Goal: Information Seeking & Learning: Learn about a topic

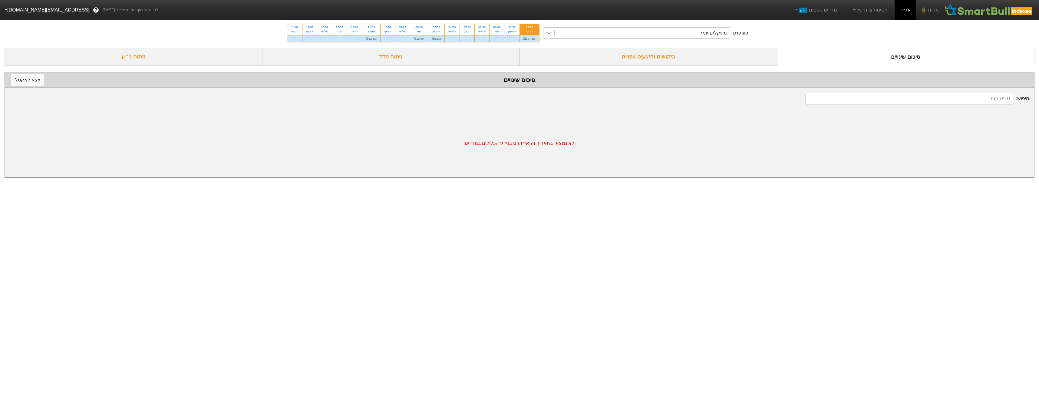
click at [543, 36] on div at bounding box center [548, 33] width 11 height 11
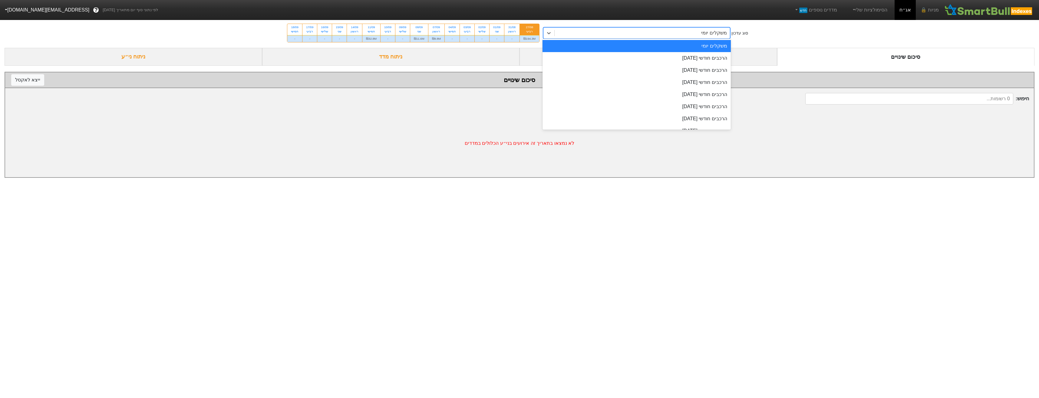
click at [565, 44] on div "משקלים יומי" at bounding box center [636, 46] width 188 height 12
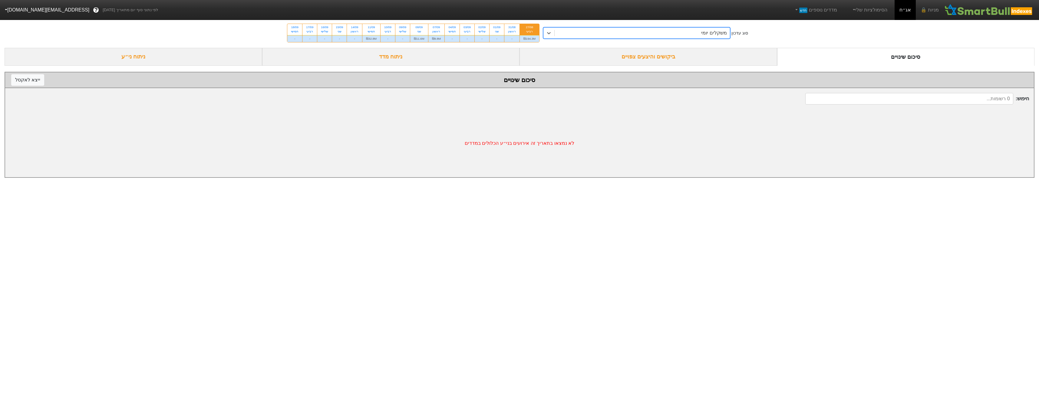
click at [912, 102] on input at bounding box center [909, 98] width 208 height 11
type input "s"
click at [674, 62] on div "ביקושים והיצעים צפויים" at bounding box center [648, 57] width 258 height 18
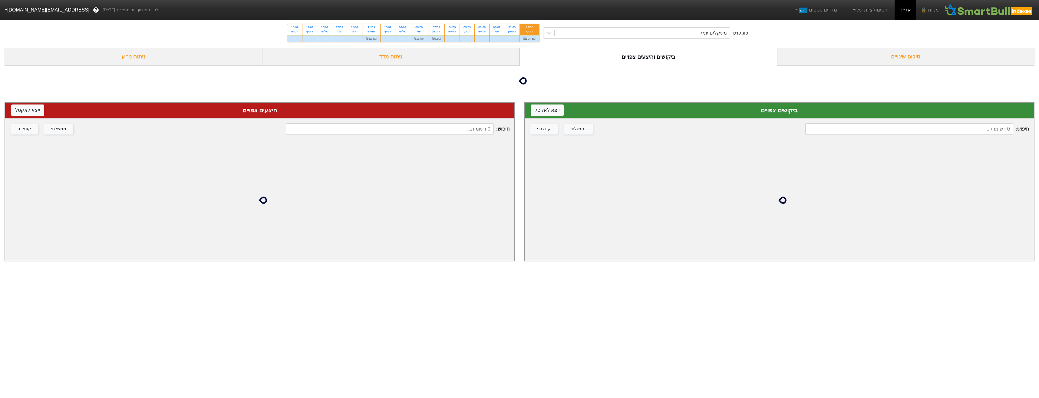
click at [904, 127] on div "חיפוש : ממשלתי קונצרני" at bounding box center [778, 128] width 509 height 21
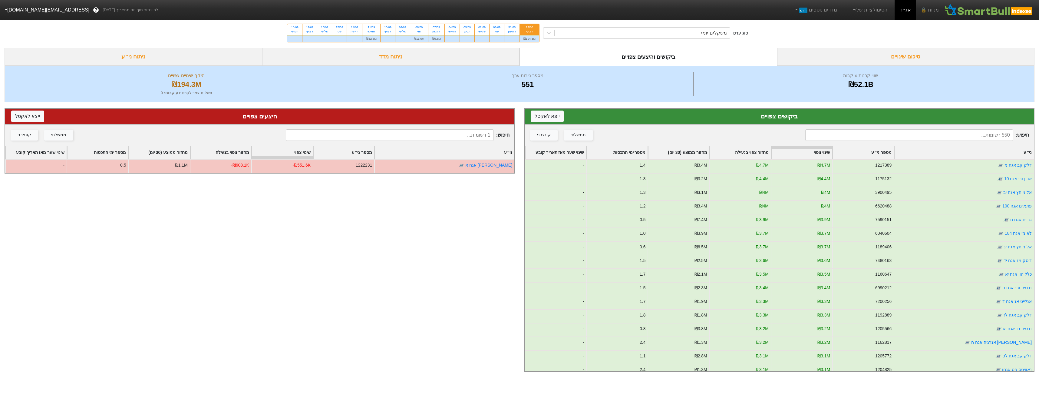
click at [909, 138] on input at bounding box center [909, 134] width 208 height 11
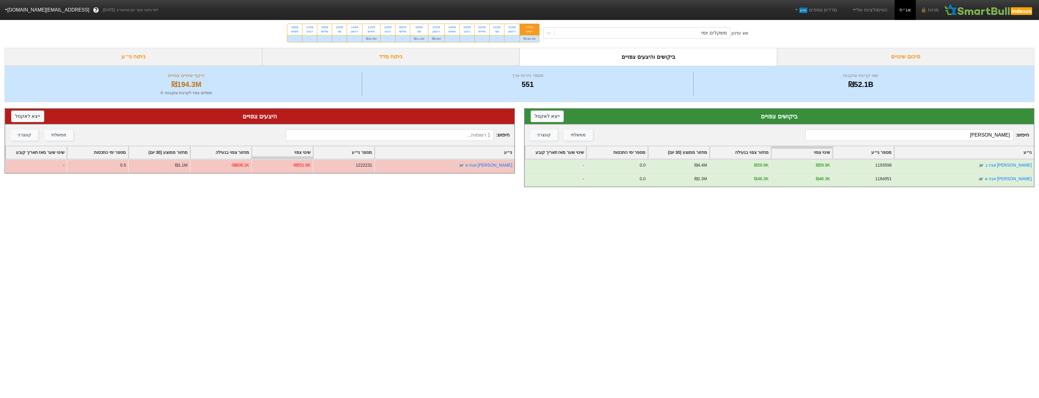
click at [992, 136] on input "[PERSON_NAME]" at bounding box center [909, 134] width 208 height 11
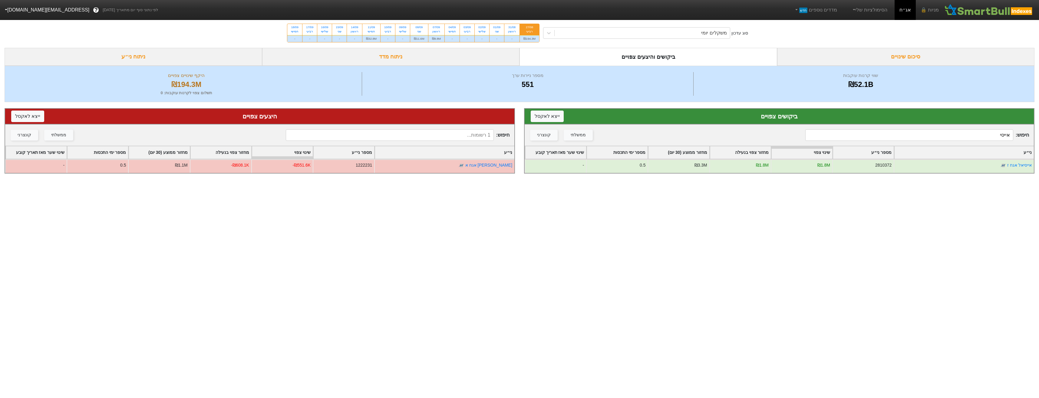
click at [976, 133] on input "אייסי" at bounding box center [909, 134] width 208 height 11
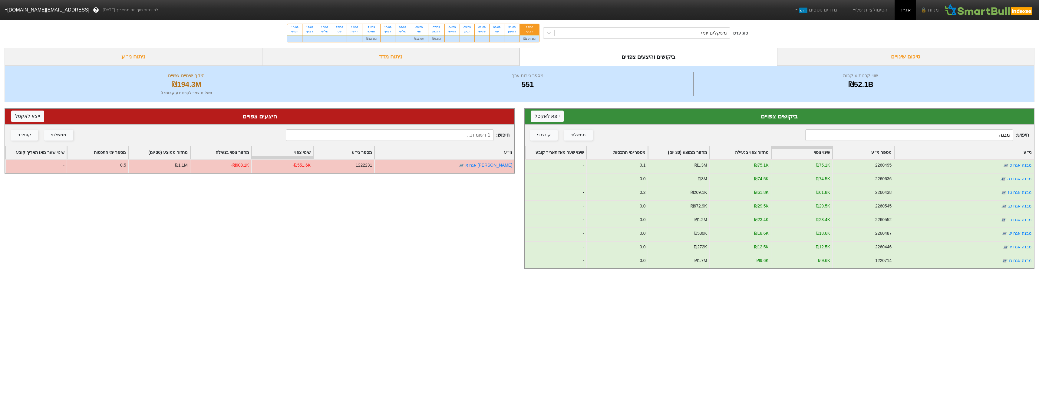
click at [981, 133] on input "מבנה" at bounding box center [909, 134] width 208 height 11
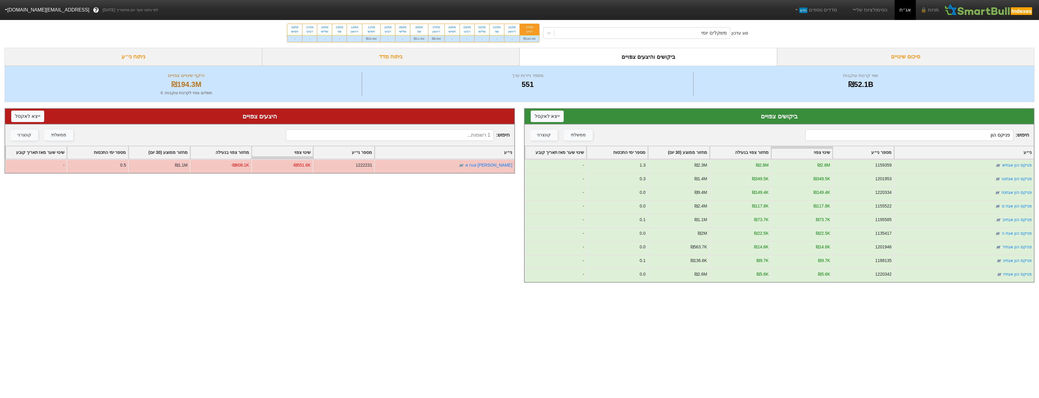
click at [971, 133] on input "פניקס הון" at bounding box center [909, 134] width 208 height 11
click at [972, 133] on input "פניקס הון" at bounding box center [909, 134] width 208 height 11
click at [974, 137] on input "פניקס הון" at bounding box center [909, 134] width 208 height 11
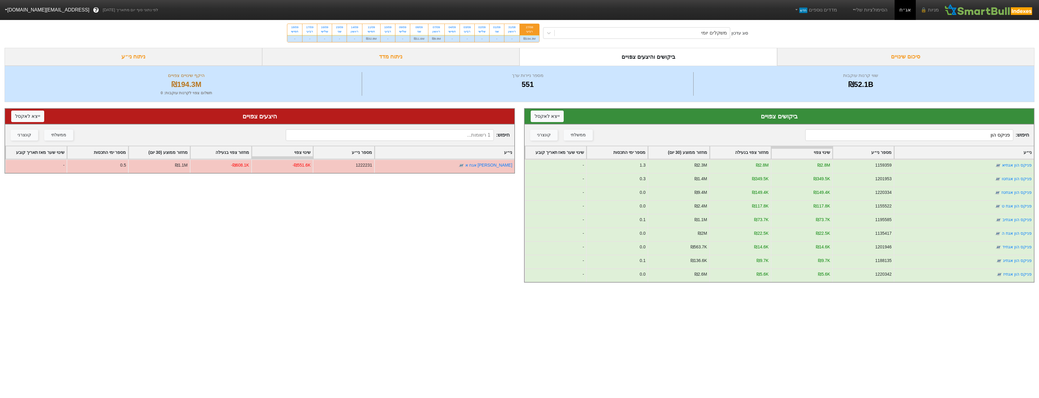
click at [974, 137] on input "פניקס הון" at bounding box center [909, 134] width 208 height 11
click at [974, 136] on input "פניקס הון" at bounding box center [909, 134] width 208 height 11
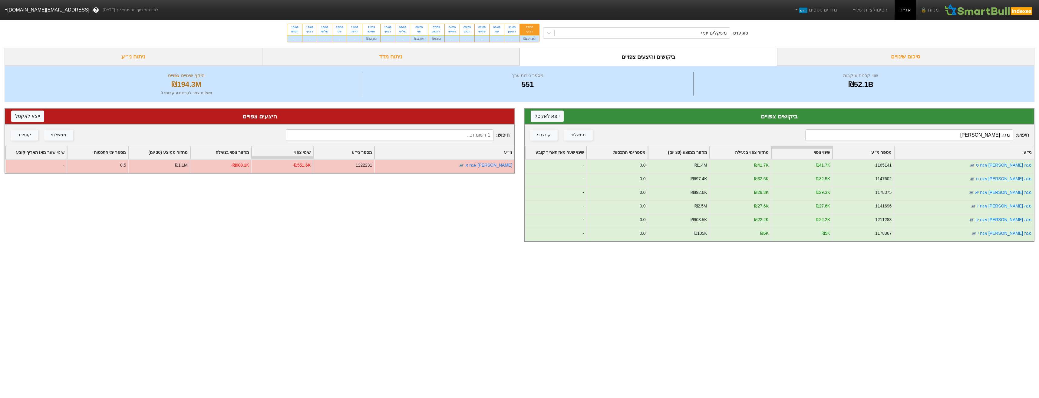
click at [965, 136] on input "מגה [PERSON_NAME]" at bounding box center [909, 134] width 208 height 11
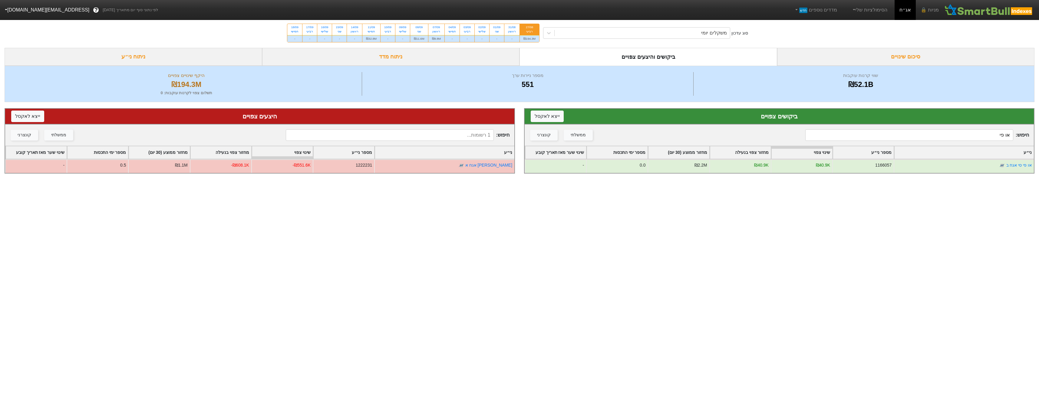
click at [981, 136] on input "או פי" at bounding box center [909, 134] width 208 height 11
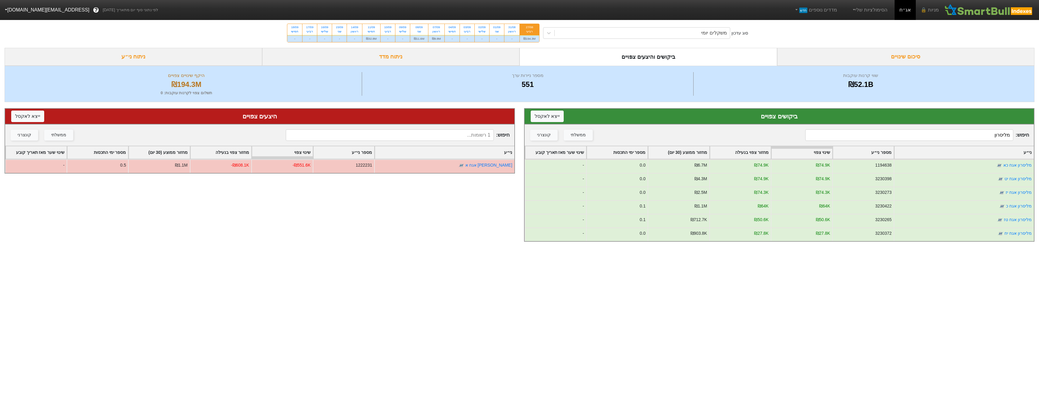
click at [981, 136] on input "מליסרון" at bounding box center [909, 134] width 208 height 11
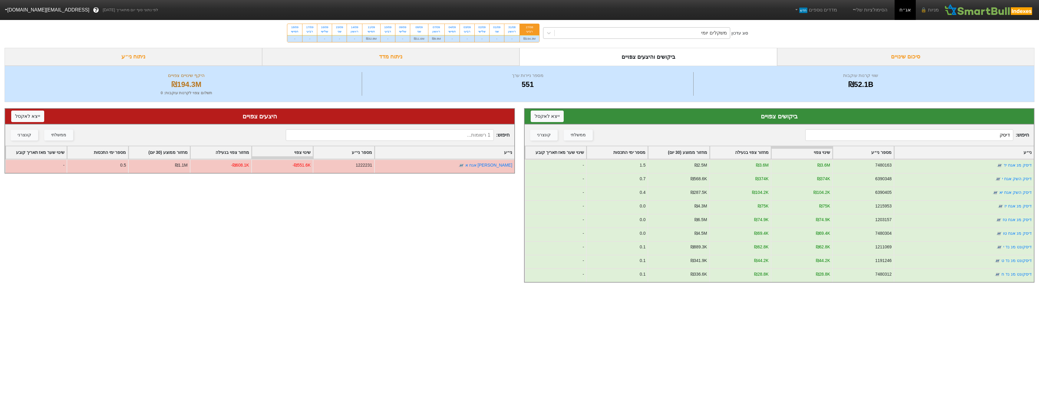
click at [690, 33] on div "משקלים יומי" at bounding box center [641, 33] width 175 height 11
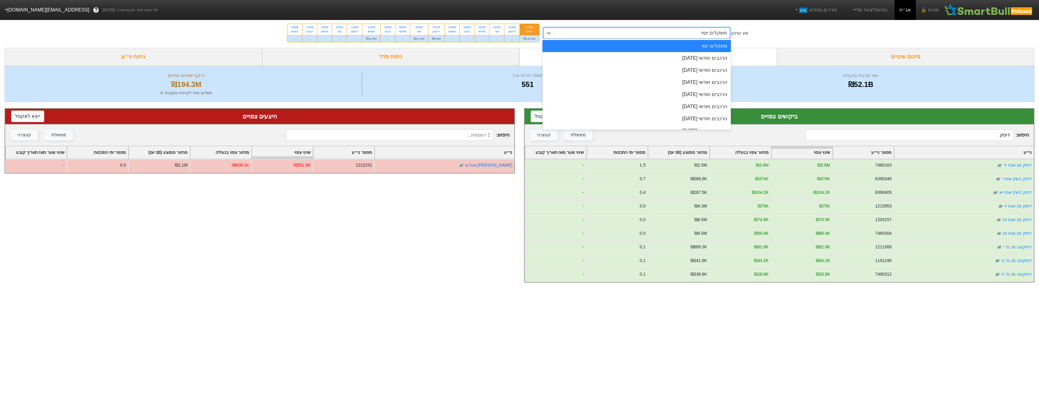
click at [818, 67] on div "שווי קרנות עוקבות ₪52.1B מספר ניירות ערך 551 היקף שינויים צפויים ₪194.3M תשלום …" at bounding box center [519, 84] width 1029 height 36
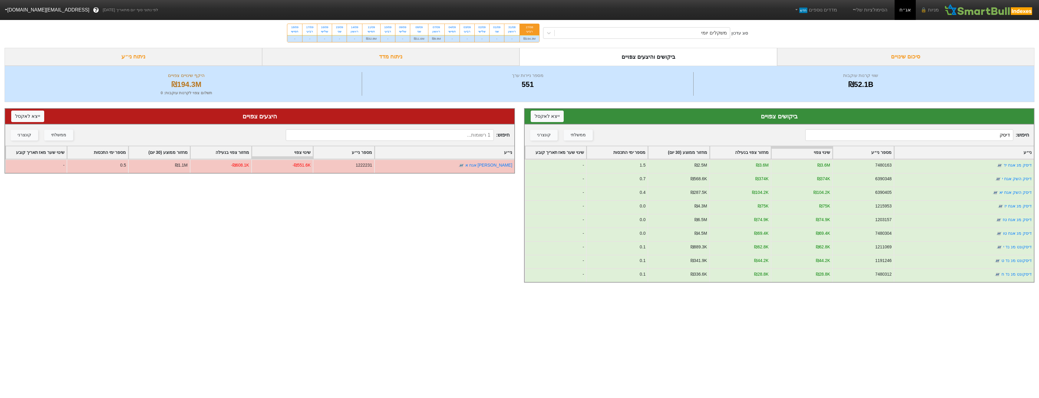
click at [967, 132] on input "דיסק" at bounding box center [909, 134] width 208 height 11
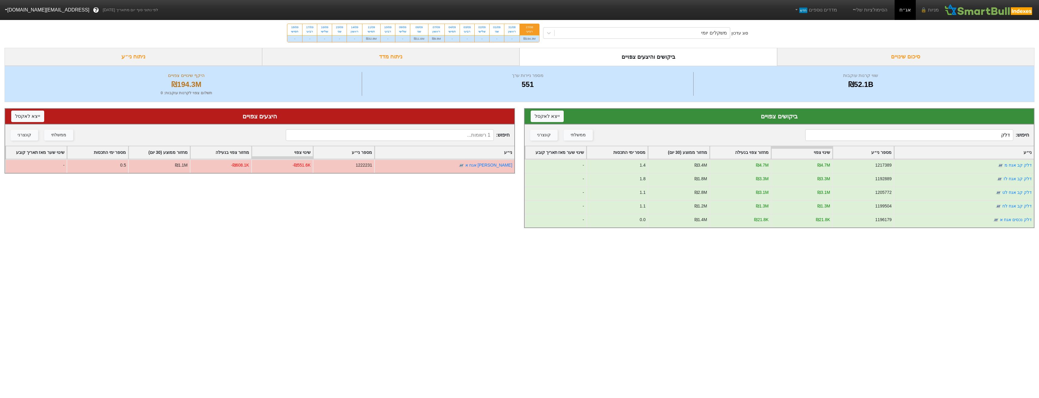
click at [938, 140] on input "דלק" at bounding box center [909, 134] width 208 height 11
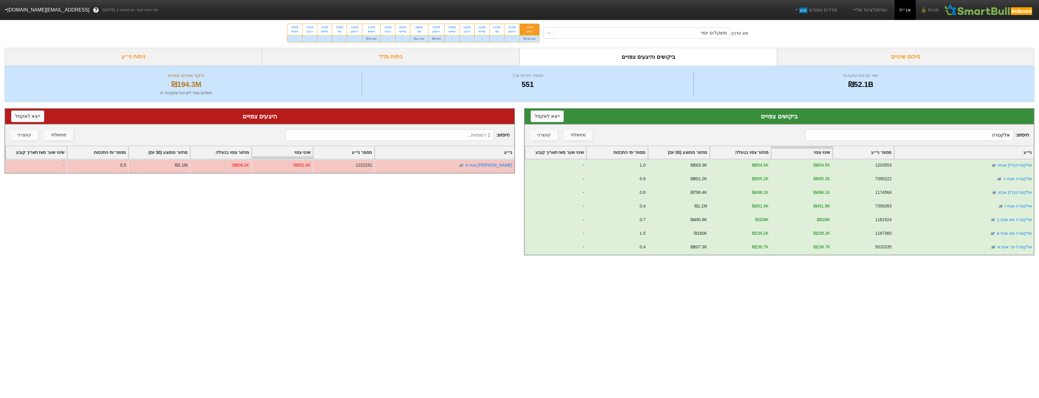
click at [930, 135] on input "אלקטרה" at bounding box center [909, 134] width 208 height 11
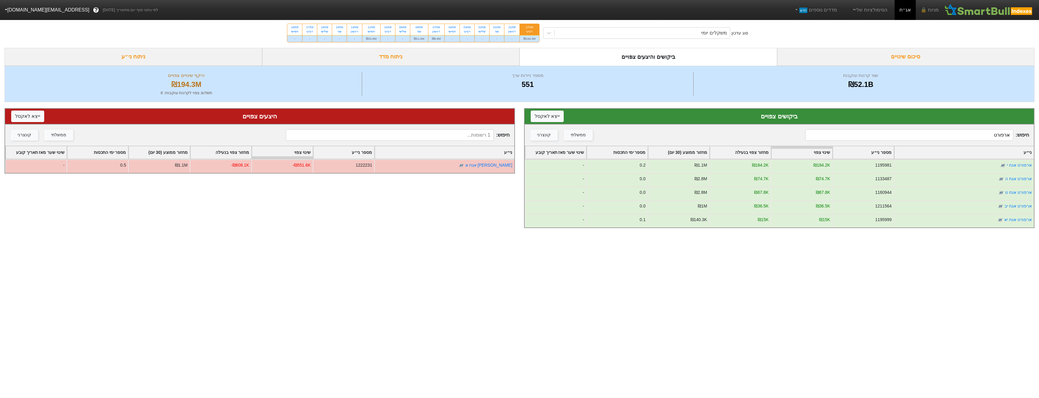
click at [951, 138] on input "ארפורט" at bounding box center [909, 134] width 208 height 11
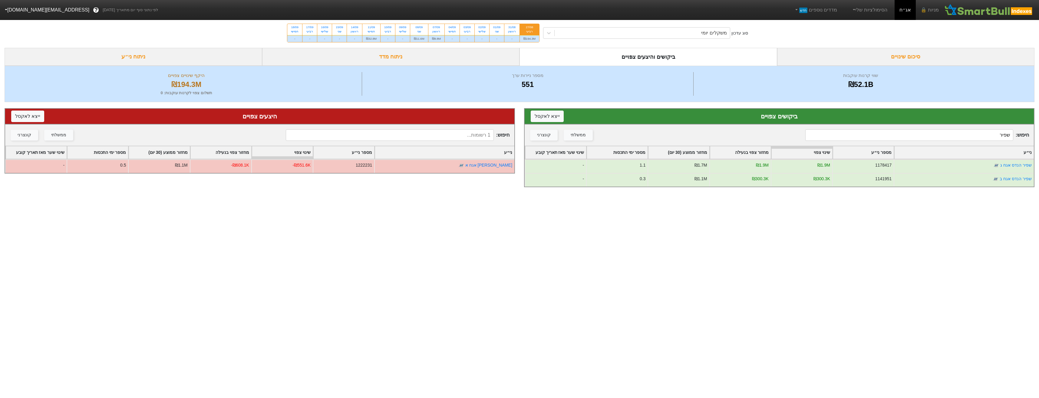
click at [977, 139] on input "שפיר" at bounding box center [909, 134] width 208 height 11
click at [980, 135] on input "בית [PERSON_NAME]" at bounding box center [909, 134] width 208 height 11
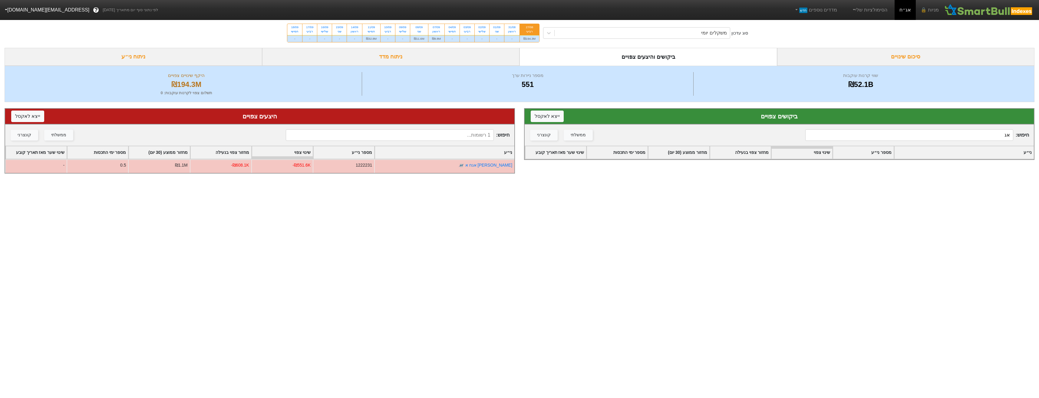
type input "א"
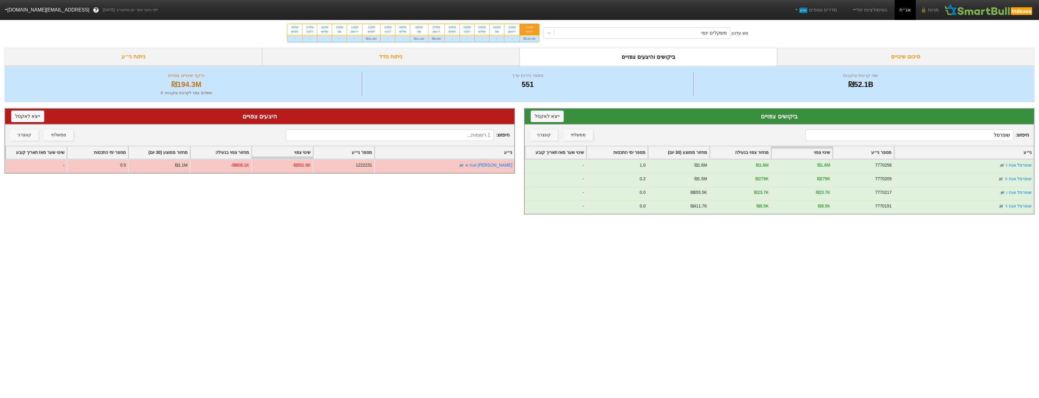
click at [959, 134] on input "שופרסל" at bounding box center [909, 134] width 208 height 11
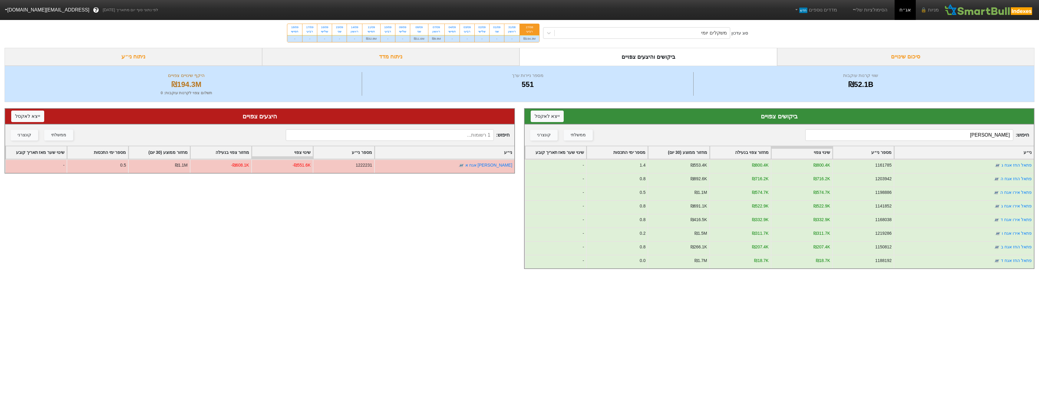
type input "פ"
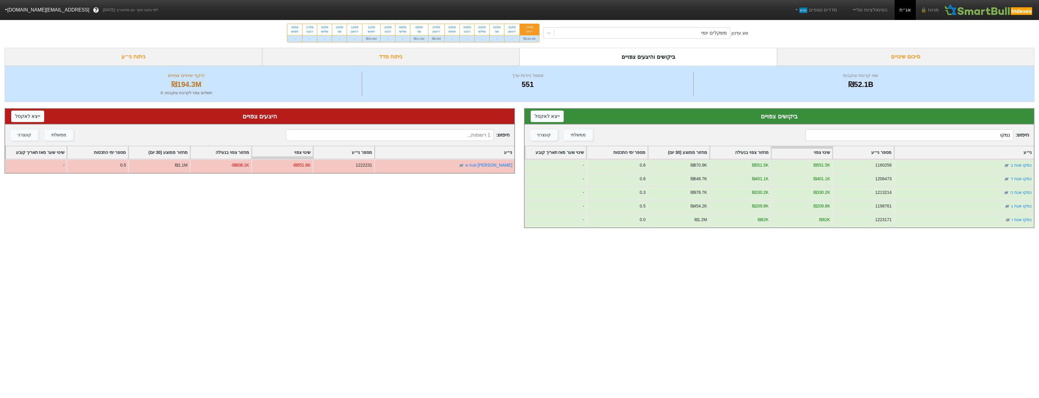
click at [999, 135] on input "נמקו" at bounding box center [909, 134] width 208 height 11
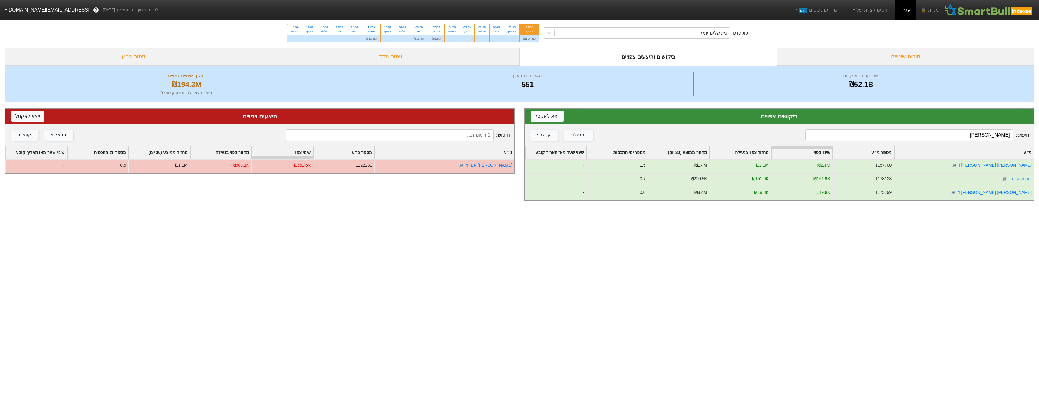
click at [980, 130] on input "[PERSON_NAME]" at bounding box center [909, 134] width 208 height 11
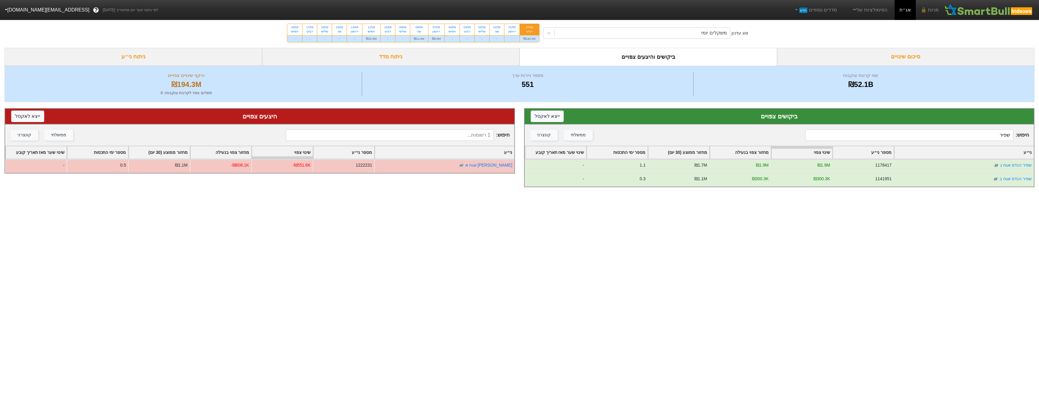
click at [983, 129] on div "חיפוש : שפיר ממשלתי קונצרני" at bounding box center [778, 134] width 509 height 21
click at [985, 131] on input "שפיר" at bounding box center [909, 134] width 208 height 11
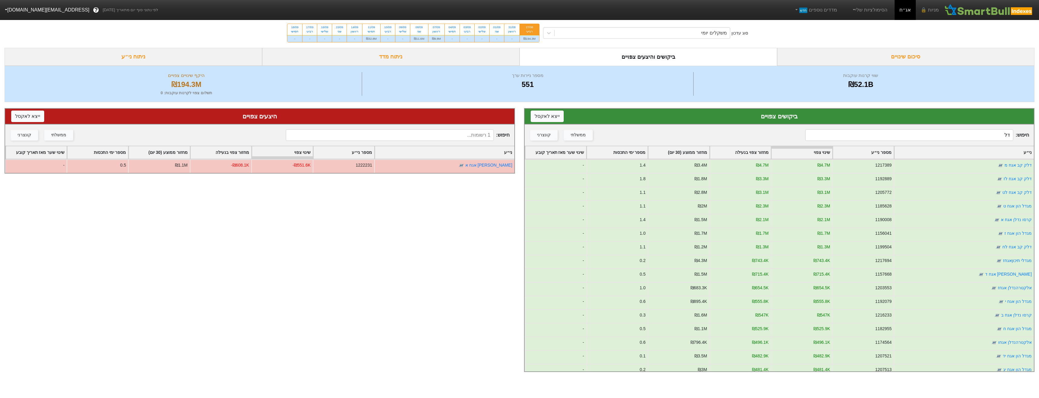
type input "ד"
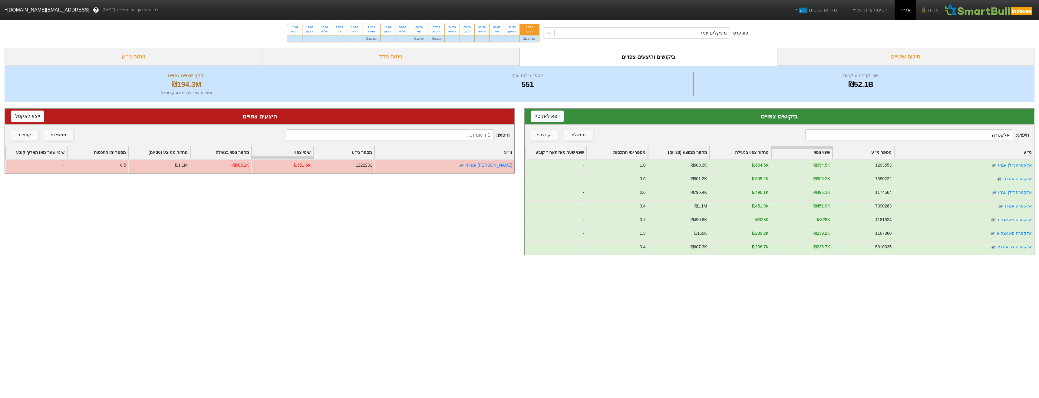
click at [969, 135] on input "אלקטרה" at bounding box center [909, 134] width 208 height 11
click at [970, 135] on input "אלקטרה" at bounding box center [909, 134] width 208 height 11
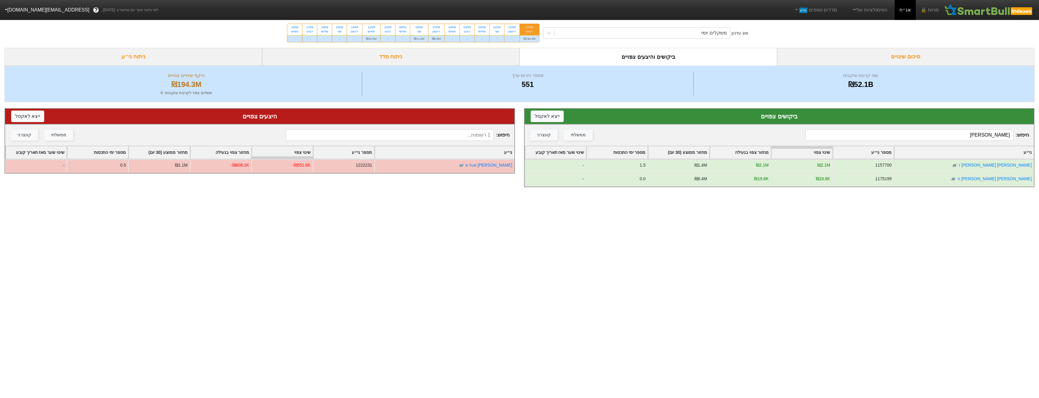
click at [973, 138] on input "[PERSON_NAME]" at bounding box center [909, 134] width 208 height 11
click at [973, 139] on input "[PERSON_NAME]" at bounding box center [909, 134] width 208 height 11
click at [977, 139] on input "[PERSON_NAME]" at bounding box center [909, 134] width 208 height 11
click at [978, 139] on input "[PERSON_NAME]" at bounding box center [909, 134] width 208 height 11
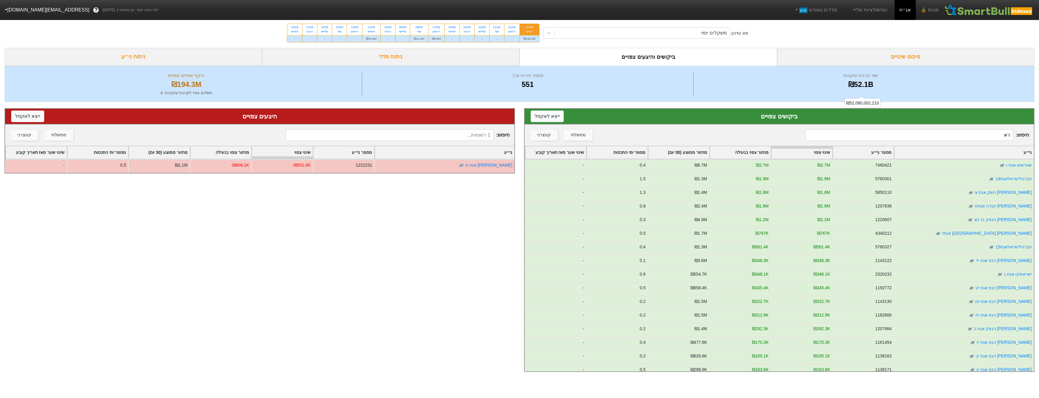
type input "ר"
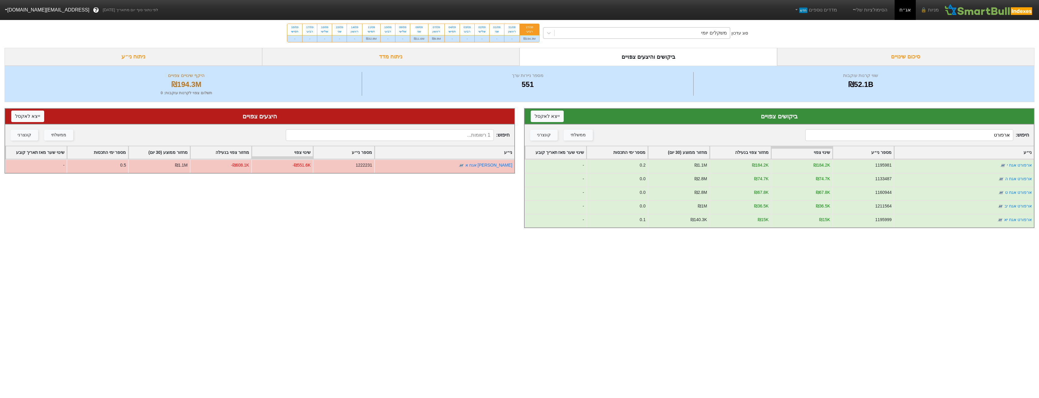
type input "ארפורט"
click at [684, 34] on div "משקלים יומי" at bounding box center [641, 33] width 175 height 11
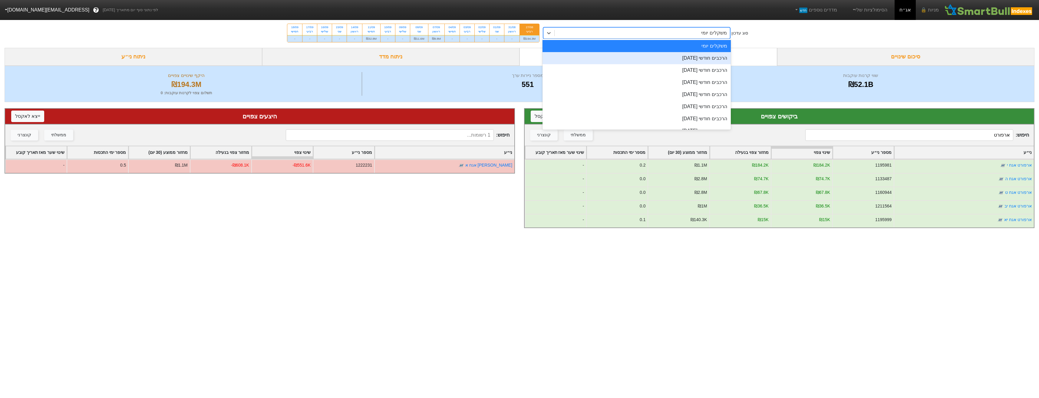
click at [689, 58] on div "הרכבים חודשי [DATE]" at bounding box center [636, 58] width 188 height 12
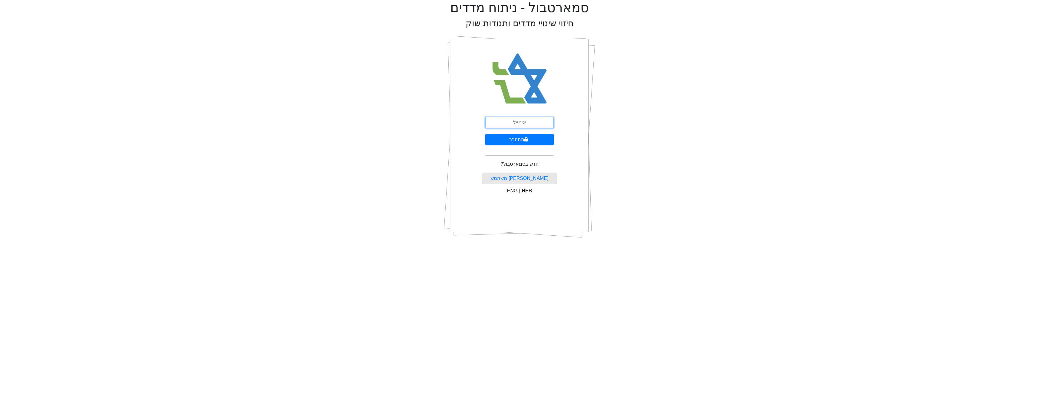
click at [528, 123] on input "email" at bounding box center [519, 122] width 68 height 11
type input "[EMAIL_ADDRESS][DOMAIN_NAME]"
click at [535, 141] on button "התחבר" at bounding box center [519, 139] width 68 height 11
click at [544, 145] on input "text" at bounding box center [519, 150] width 76 height 11
type input "186479"
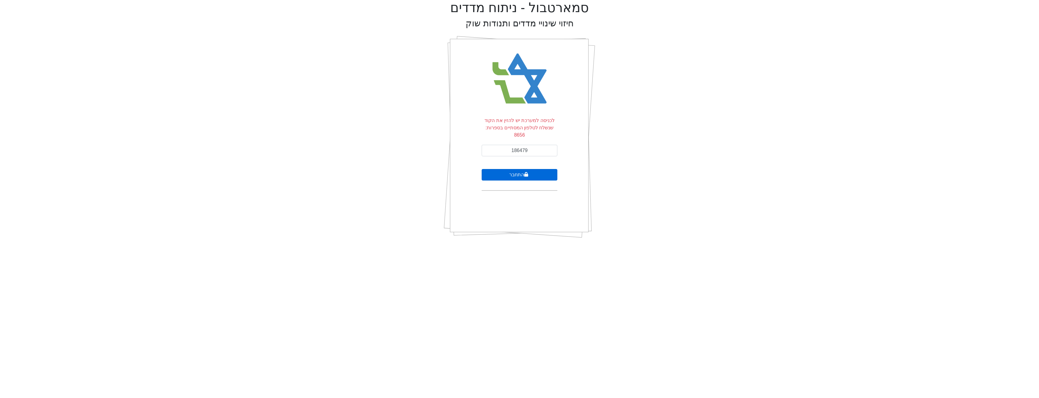
click at [538, 169] on button "התחבר" at bounding box center [519, 174] width 76 height 11
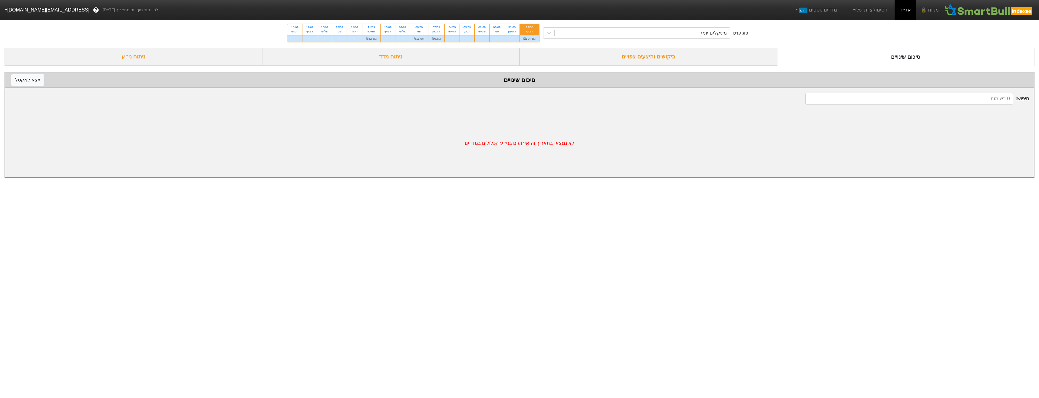
click at [901, 103] on input at bounding box center [909, 98] width 208 height 11
drag, startPoint x: 718, startPoint y: 48, endPoint x: 720, endPoint y: 51, distance: 3.5
click at [717, 48] on div "ביקושים והיצעים צפויים" at bounding box center [648, 57] width 258 height 18
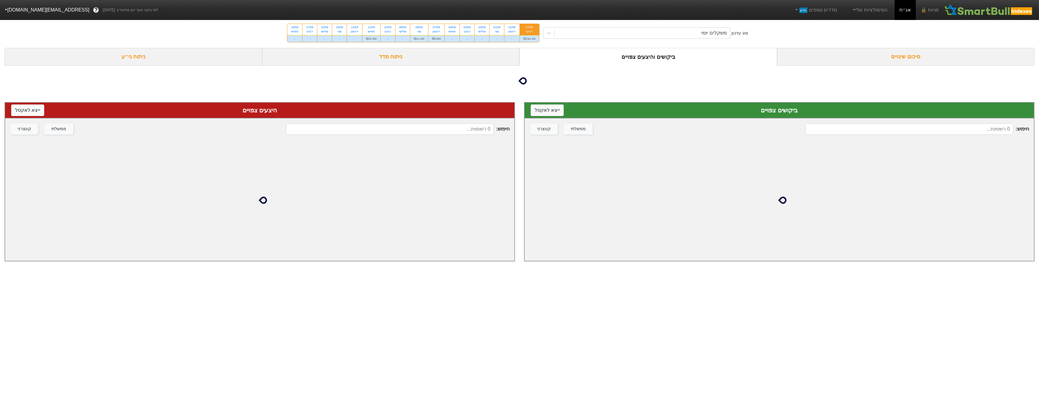
click at [909, 115] on div "ביקושים צפויים ייצא ל אקסל" at bounding box center [778, 110] width 497 height 9
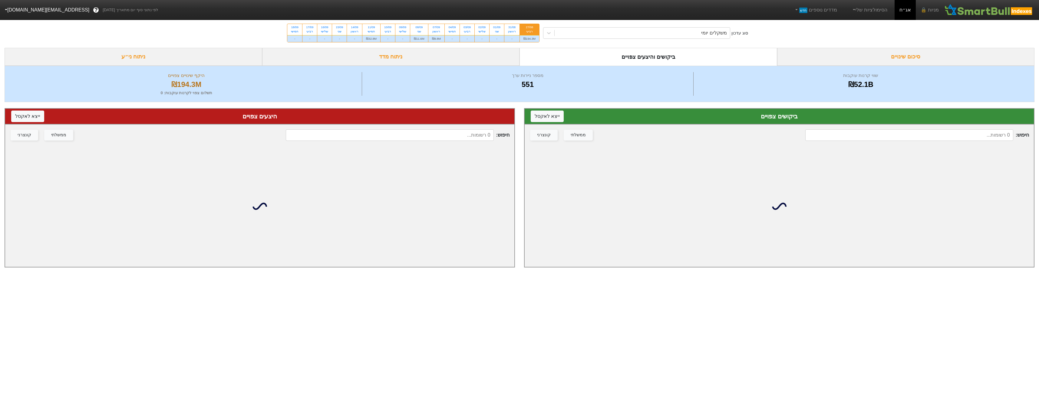
click at [912, 132] on input at bounding box center [909, 134] width 208 height 11
click at [912, 134] on input at bounding box center [909, 134] width 208 height 11
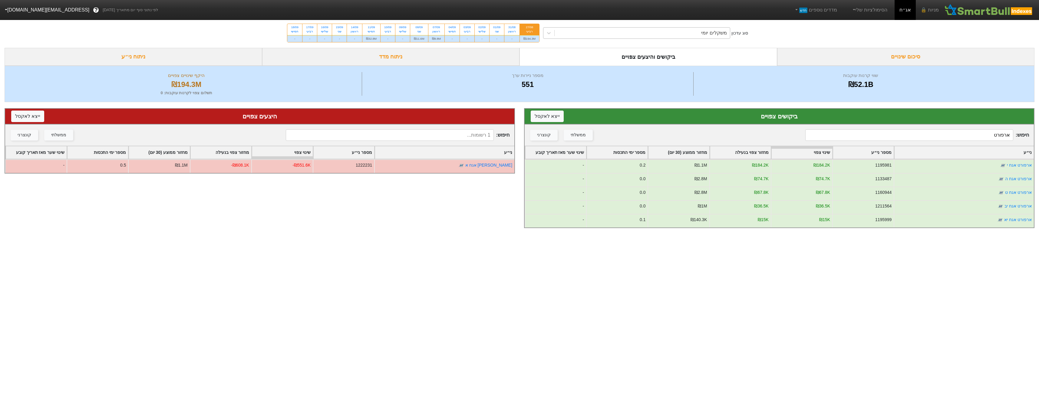
click at [665, 32] on div "משקלים יומי" at bounding box center [641, 33] width 175 height 11
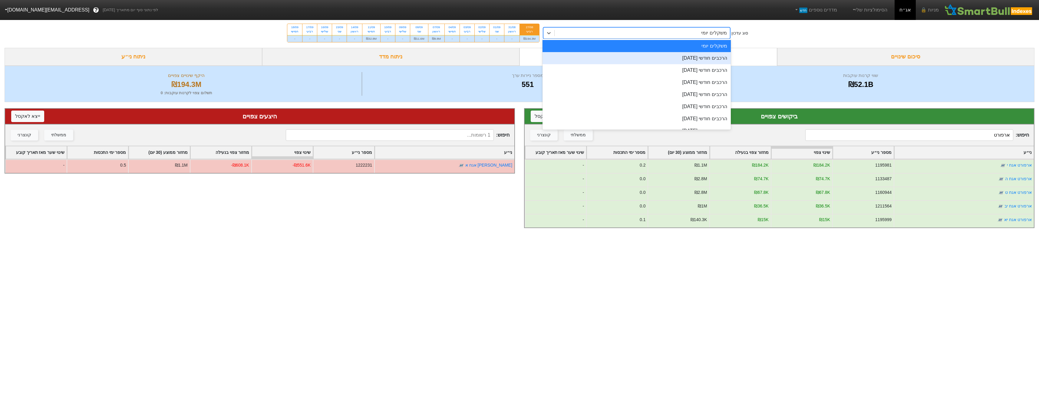
click at [674, 56] on div "הרכבים חודשי [DATE]" at bounding box center [636, 58] width 188 height 12
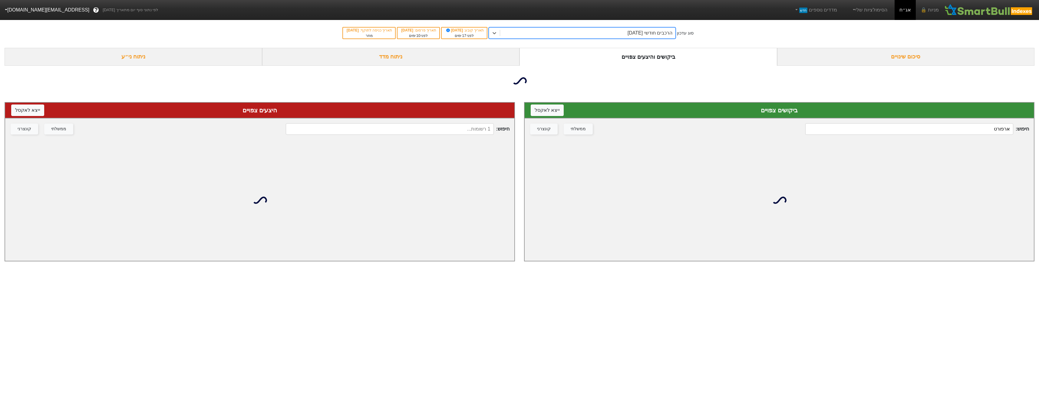
click at [927, 134] on input "ארפורט" at bounding box center [909, 128] width 208 height 11
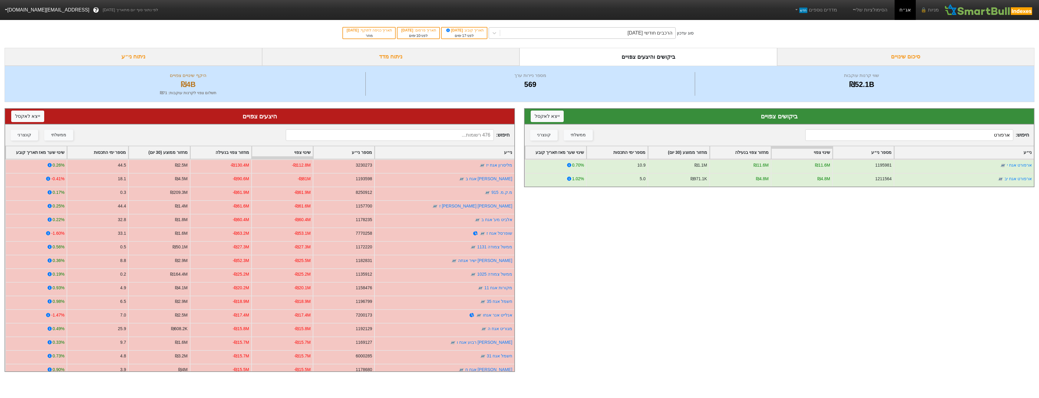
click at [663, 29] on div "הרכבים חודשי [DATE]" at bounding box center [587, 33] width 175 height 11
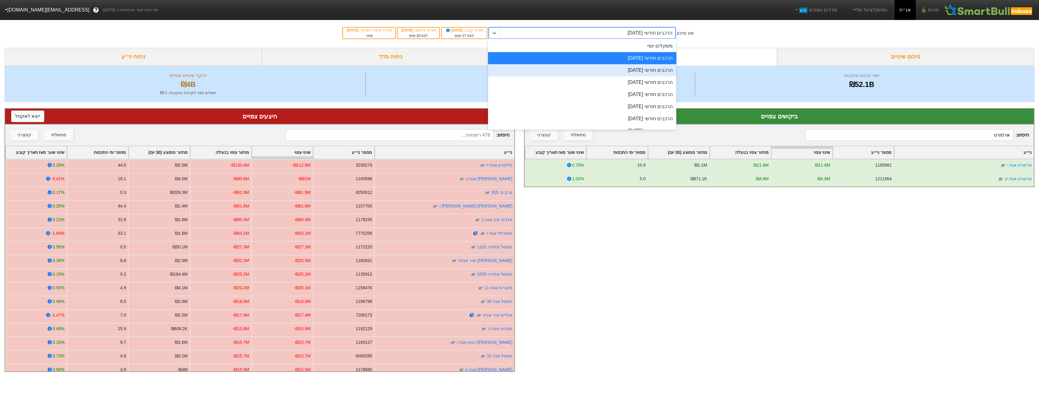
click at [660, 70] on div "הרכבים חודשי [DATE]" at bounding box center [582, 70] width 188 height 12
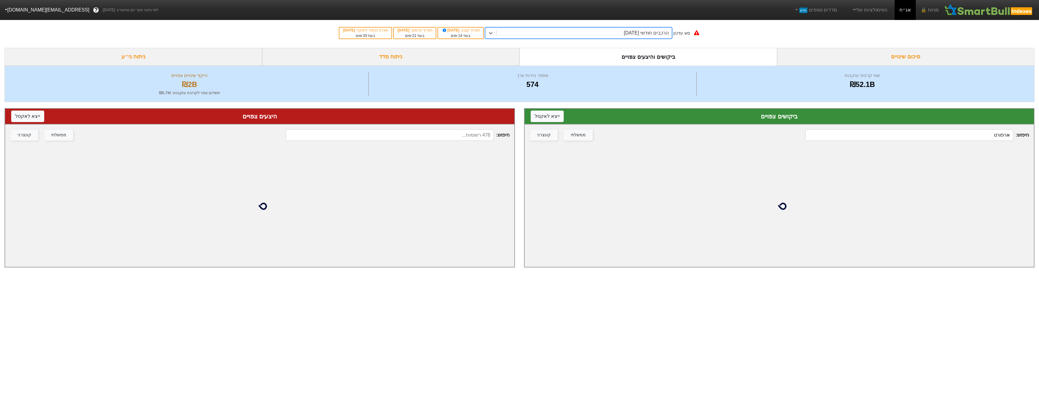
click at [970, 134] on input "ארפורט" at bounding box center [909, 134] width 208 height 11
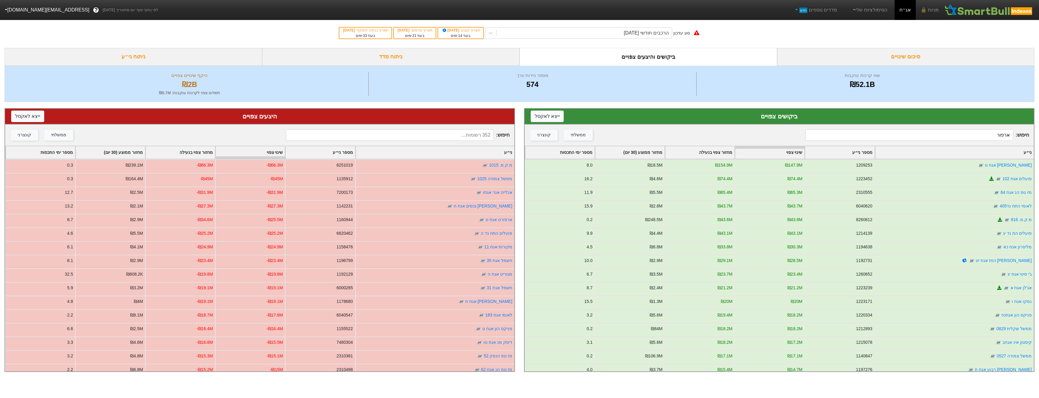
type input "ארפורט"
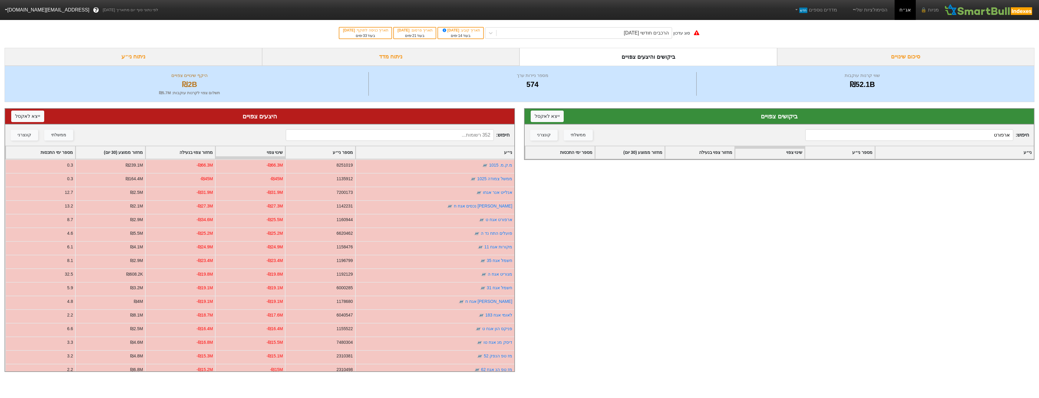
click at [437, 136] on input at bounding box center [390, 134] width 208 height 11
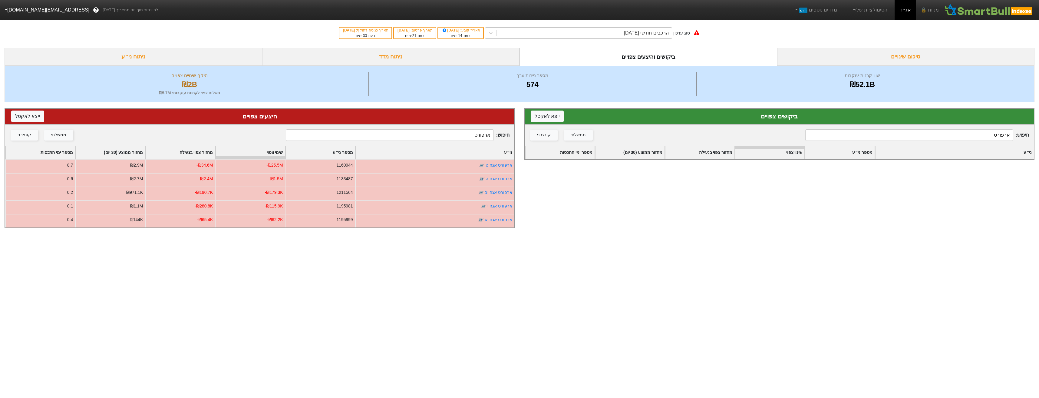
click at [662, 35] on div "הרכבים חודשי [DATE]" at bounding box center [646, 32] width 45 height 7
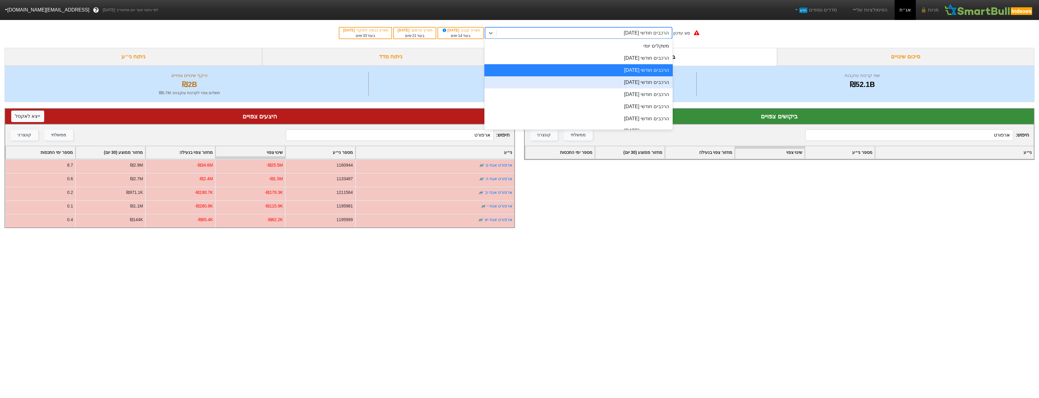
click at [651, 80] on div "הרכבים חודשי [DATE]" at bounding box center [578, 82] width 188 height 12
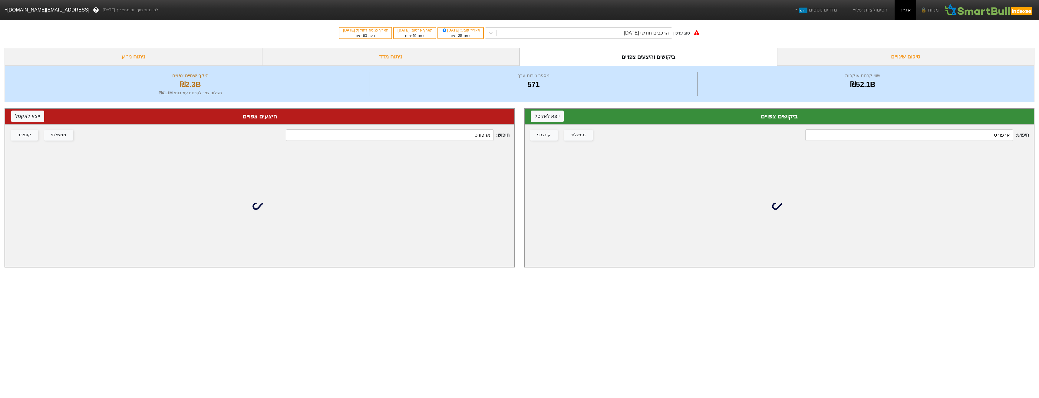
click at [475, 139] on input "ארפורט" at bounding box center [390, 134] width 208 height 11
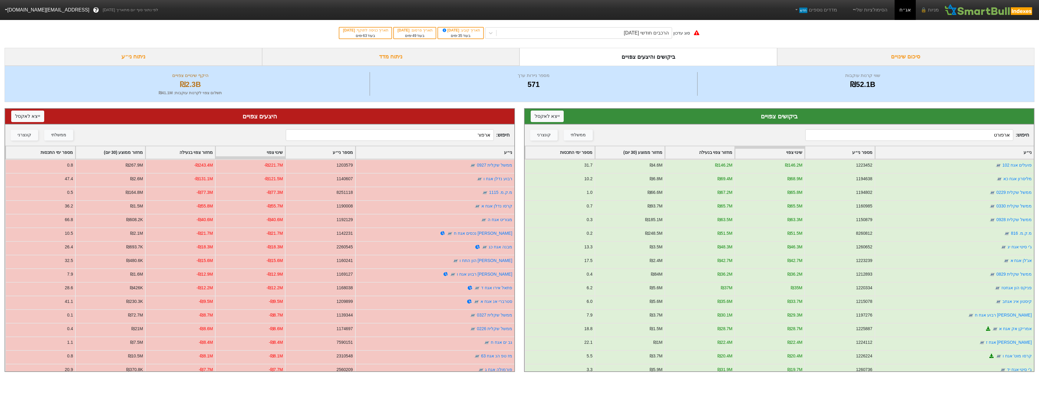
type input "ארפורט"
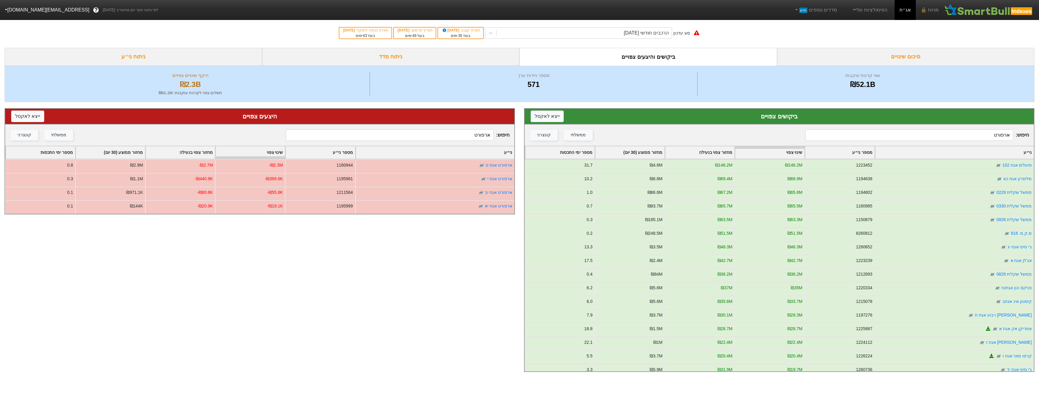
click at [947, 133] on input "ארפורט" at bounding box center [909, 134] width 208 height 11
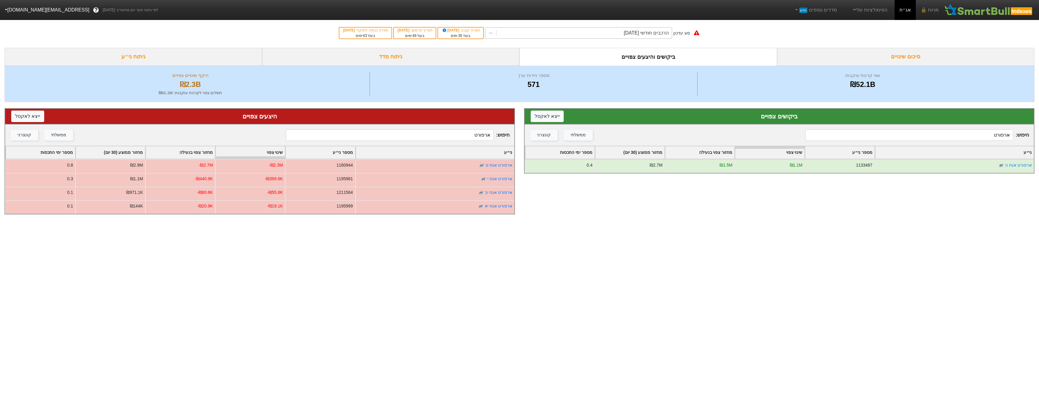
click at [668, 34] on div "הרכבים חודשי [DATE]" at bounding box center [646, 32] width 45 height 7
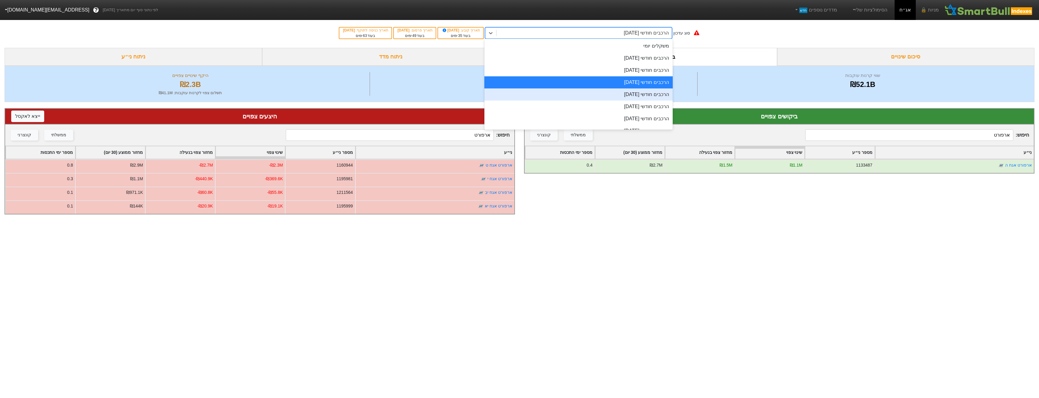
click at [662, 99] on div "הרכבים חודשי [DATE]" at bounding box center [578, 94] width 188 height 12
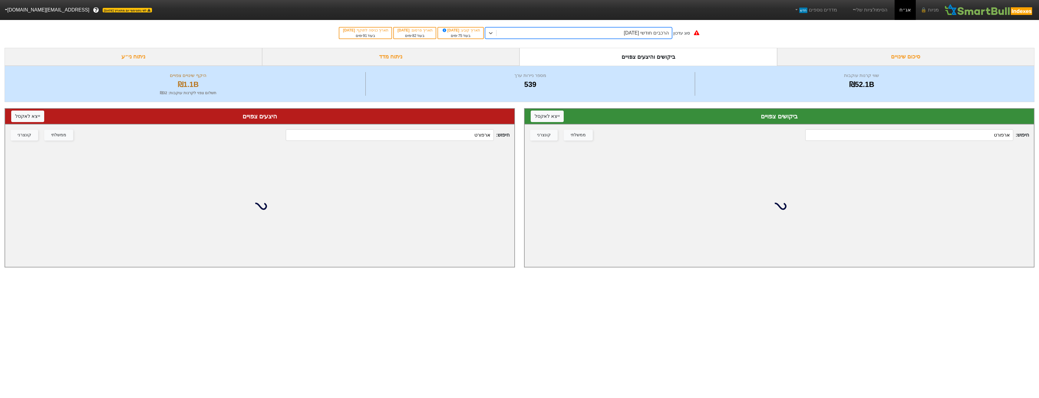
click at [980, 135] on input "ארפורט" at bounding box center [909, 134] width 208 height 11
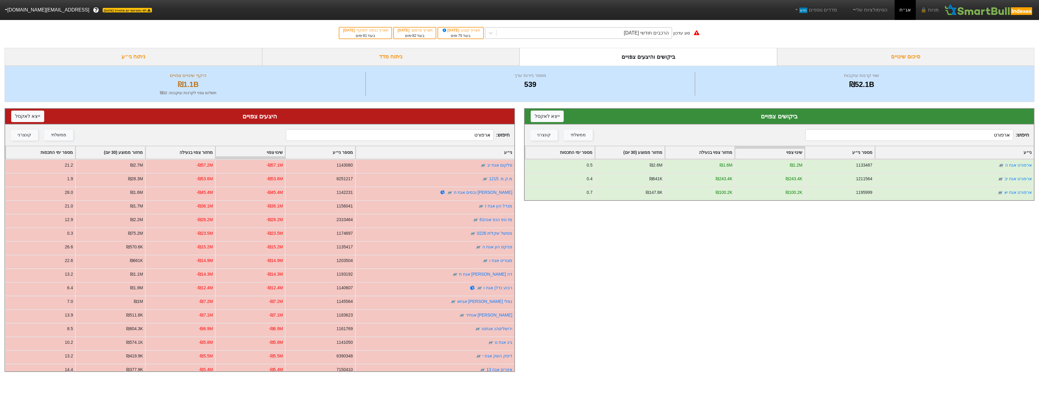
click at [629, 34] on div "הרכבים חודשי [DATE]" at bounding box center [646, 32] width 45 height 7
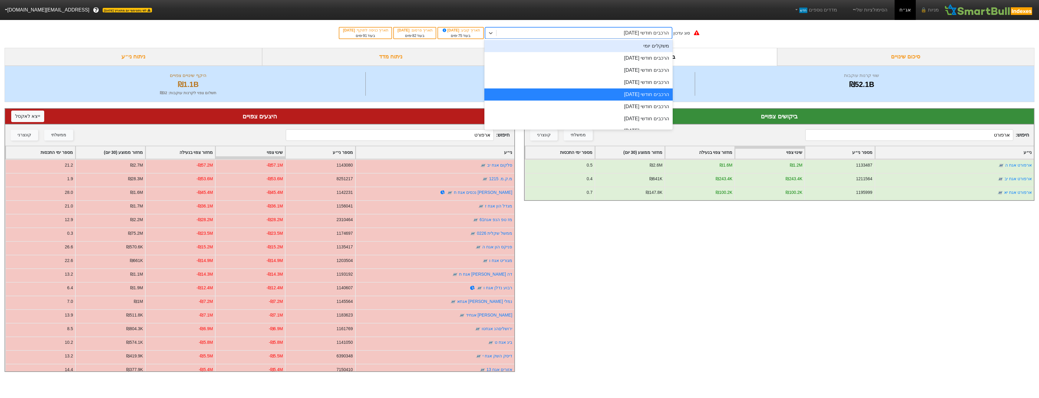
click at [635, 46] on div "משקלים יומי" at bounding box center [578, 46] width 188 height 12
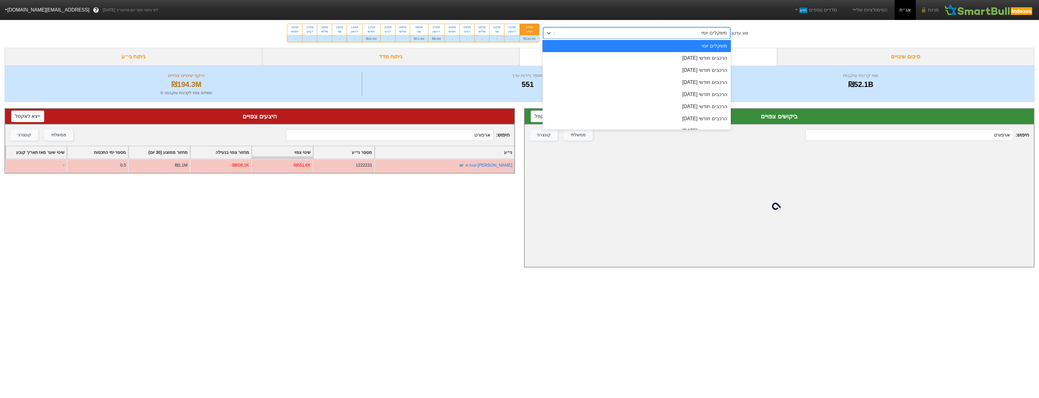
click at [665, 38] on div "משקלים יומי" at bounding box center [636, 32] width 187 height 11
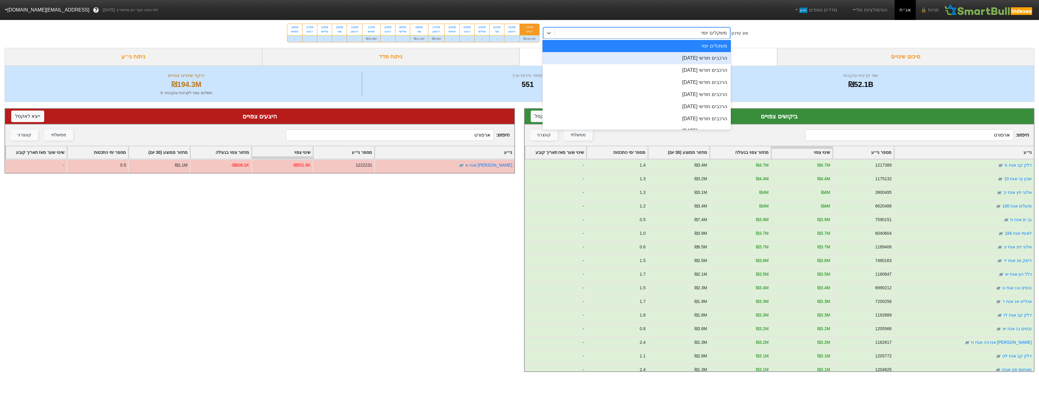
click at [467, 179] on div "היצעים צפויים ייצא ל אקסל חיפוש : ארפורט ממשלתי קונצרני ני״ע מספר ני״ע שינוי צפ…" at bounding box center [259, 240] width 519 height 276
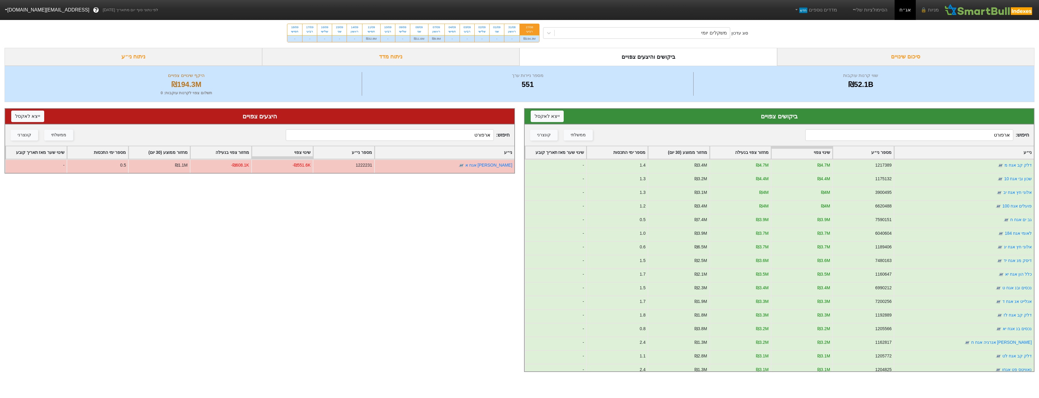
click at [981, 124] on div "חיפוש : ארפורט ממשלתי קונצרני" at bounding box center [778, 134] width 509 height 21
click at [983, 130] on input "ארפורט" at bounding box center [909, 134] width 208 height 11
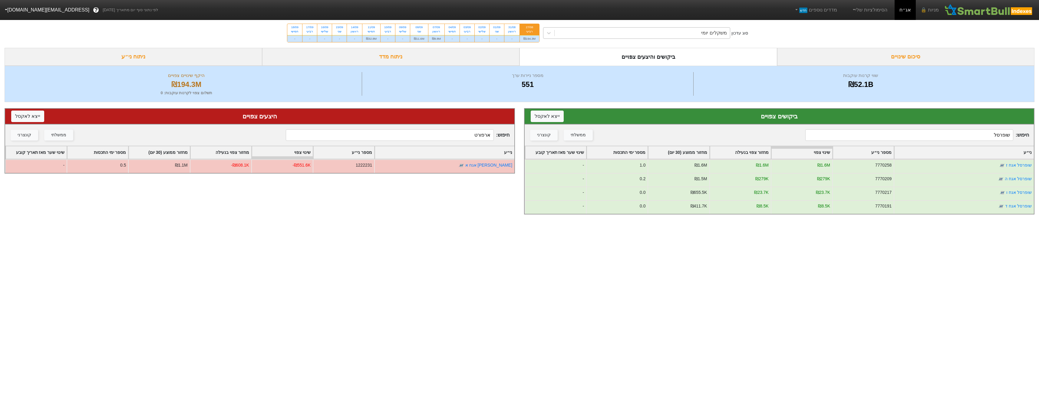
click at [695, 37] on div "משקלים יומי" at bounding box center [641, 33] width 175 height 11
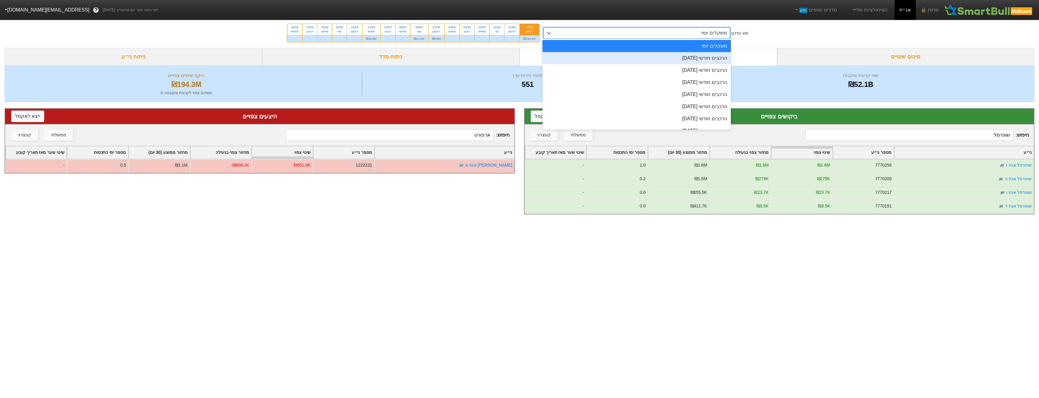
click at [697, 55] on div "הרכבים חודשי [DATE]" at bounding box center [636, 58] width 188 height 12
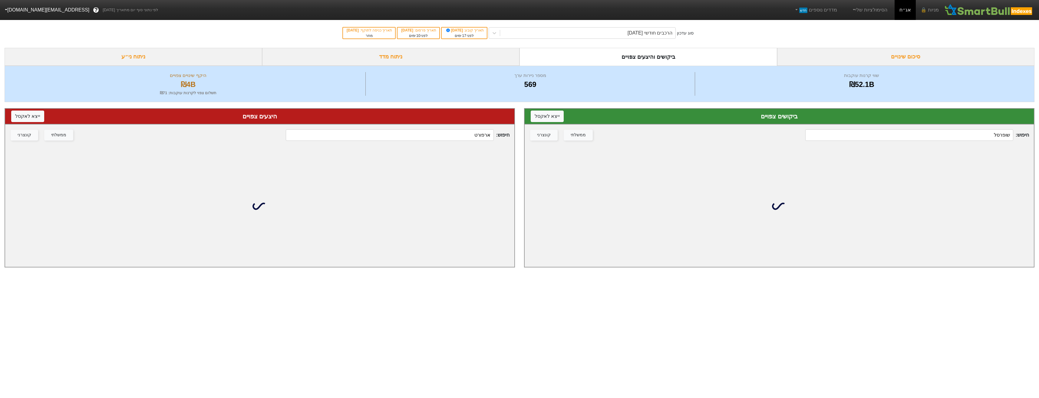
click at [924, 130] on input "שופרסל" at bounding box center [909, 134] width 208 height 11
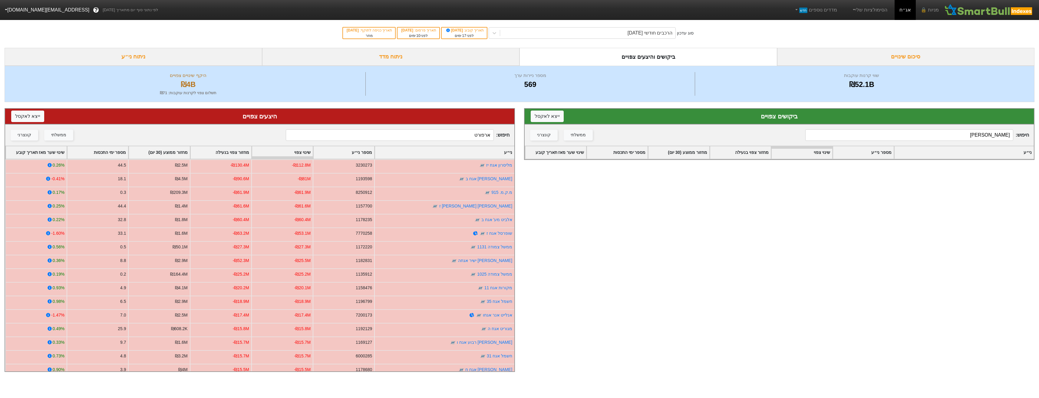
type input "[PERSON_NAME]"
click at [447, 135] on input "ארפורט" at bounding box center [390, 134] width 208 height 11
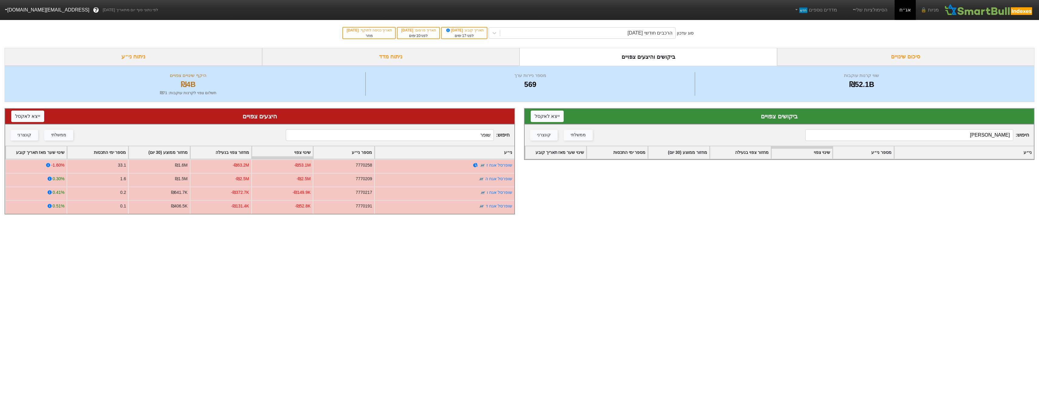
type input "שופר"
click at [625, 34] on div "הרכבים חודשי [DATE]" at bounding box center [587, 33] width 175 height 11
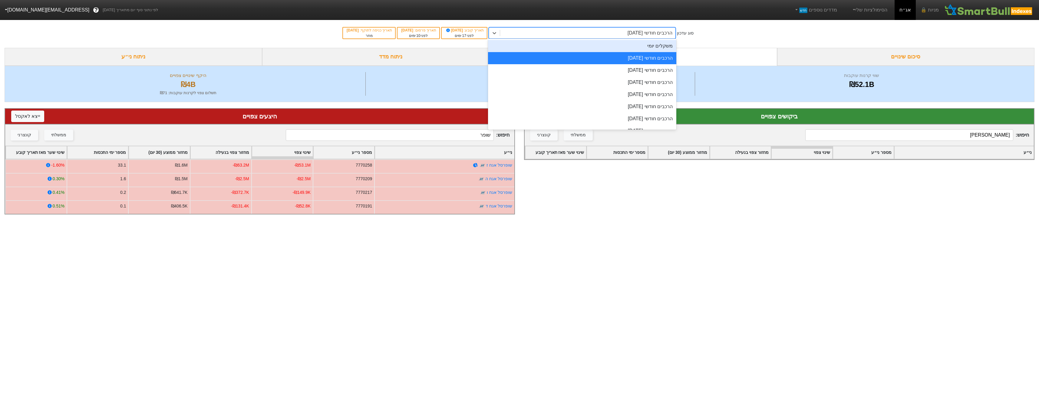
click at [662, 49] on div "משקלים יומי" at bounding box center [582, 46] width 188 height 12
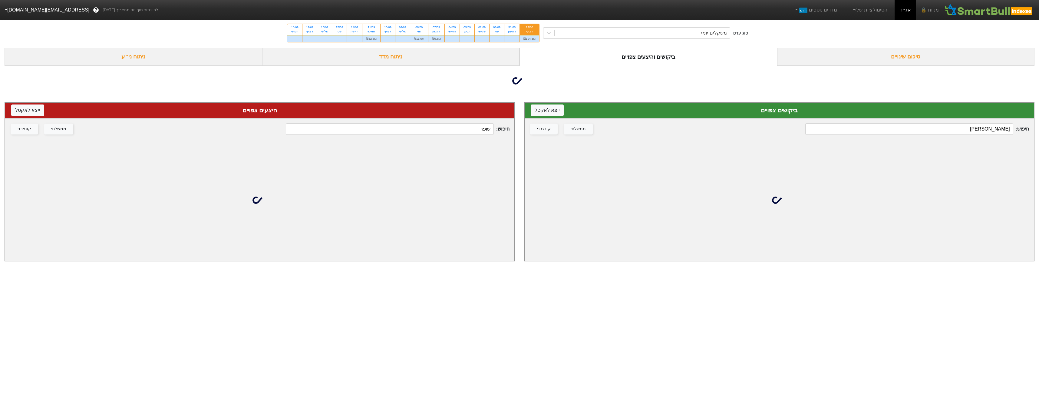
click at [872, 133] on input "[PERSON_NAME]" at bounding box center [909, 128] width 208 height 11
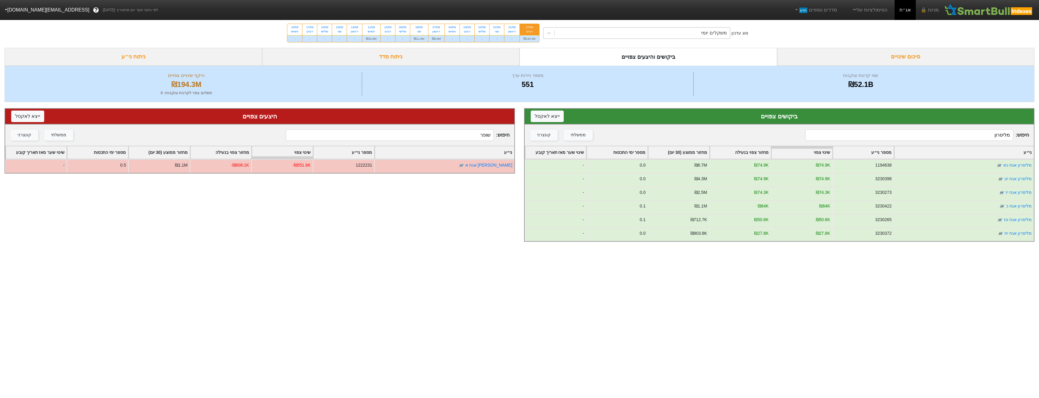
type input "מליסרון"
click at [725, 34] on div "משקלים יומי" at bounding box center [641, 33] width 175 height 11
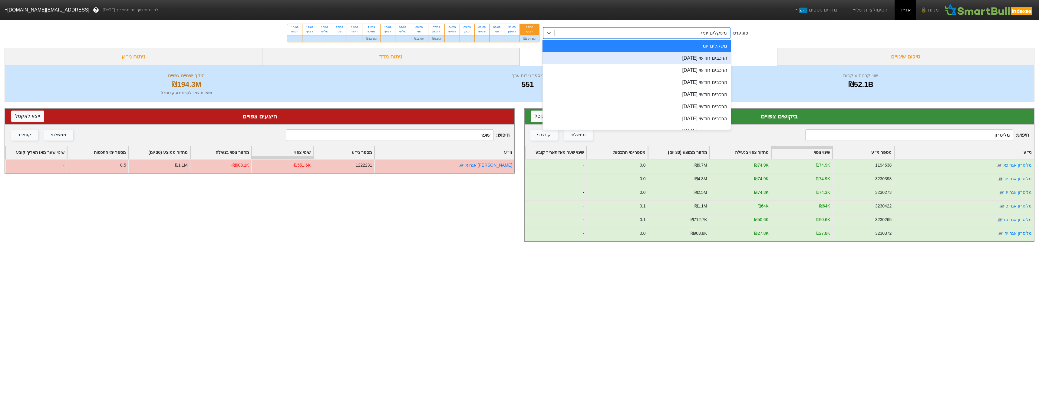
drag, startPoint x: 716, startPoint y: 59, endPoint x: 719, endPoint y: 61, distance: 3.5
click at [716, 60] on div "הרכבים חודשי [DATE]" at bounding box center [636, 58] width 188 height 12
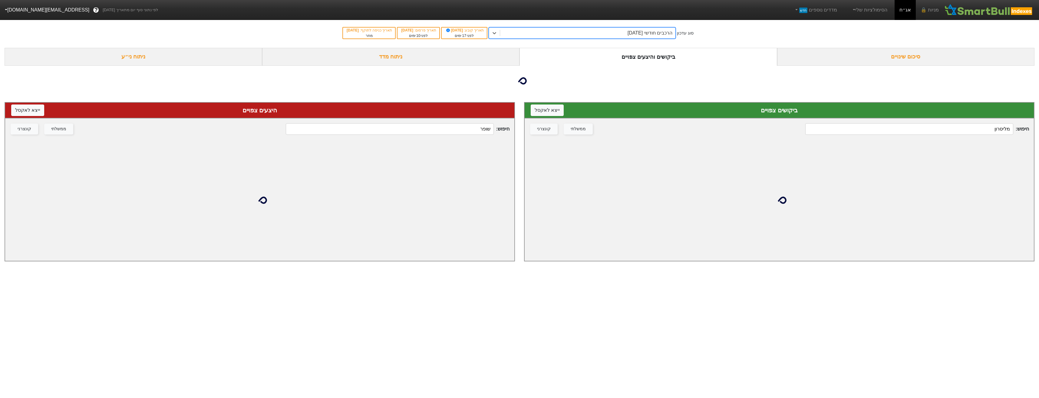
click at [871, 123] on div "ביקושים צפויים ייצא ל אקסל חיפוש : מליסרון ממשלתי קונצרני" at bounding box center [779, 181] width 510 height 159
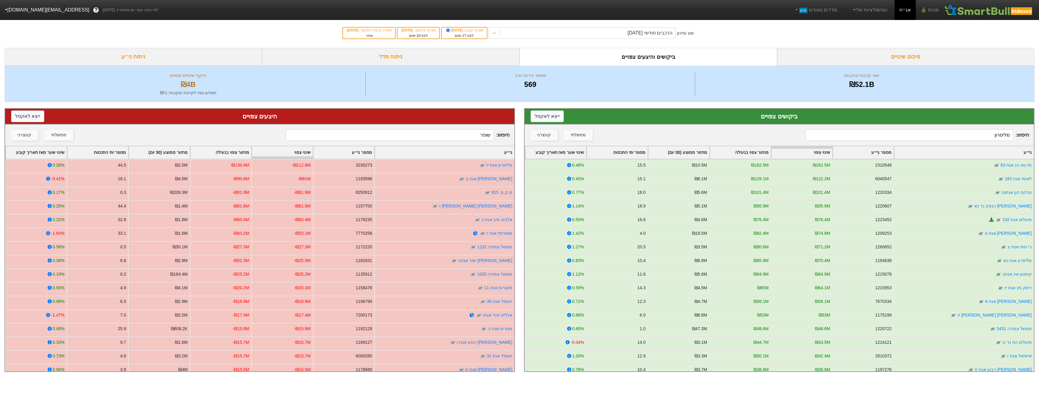
click at [458, 133] on input "שופר" at bounding box center [390, 134] width 208 height 11
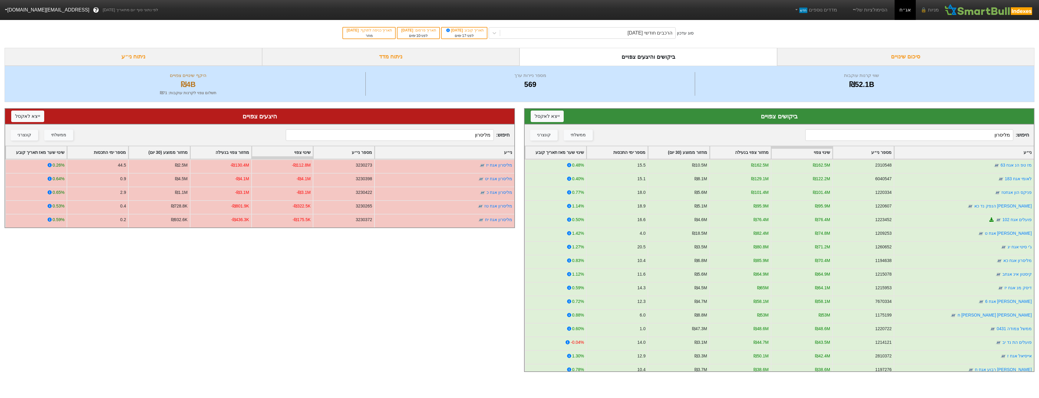
click at [453, 139] on input "מליסרון" at bounding box center [390, 134] width 208 height 11
type input "מליסרון"
click at [930, 130] on input "מליסרון" at bounding box center [909, 134] width 208 height 11
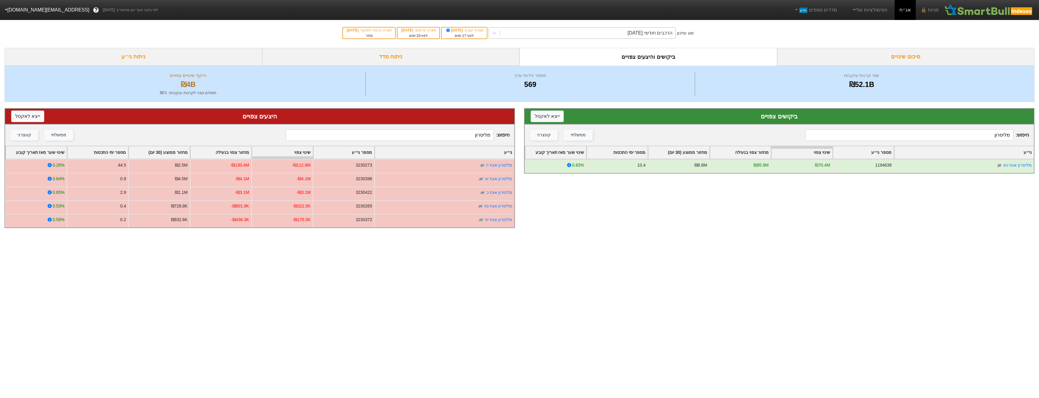
click at [637, 35] on div "הרכבים חודשי [DATE]" at bounding box center [649, 32] width 45 height 7
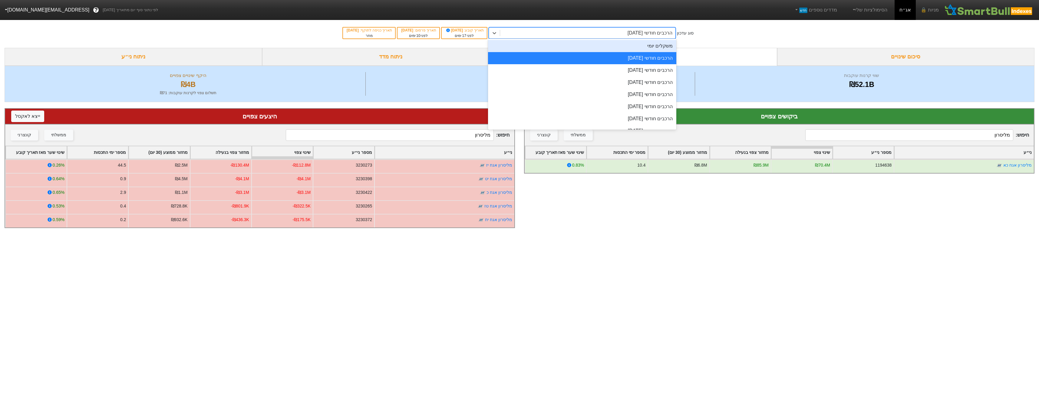
click at [636, 50] on div "משקלים יומי" at bounding box center [582, 46] width 188 height 12
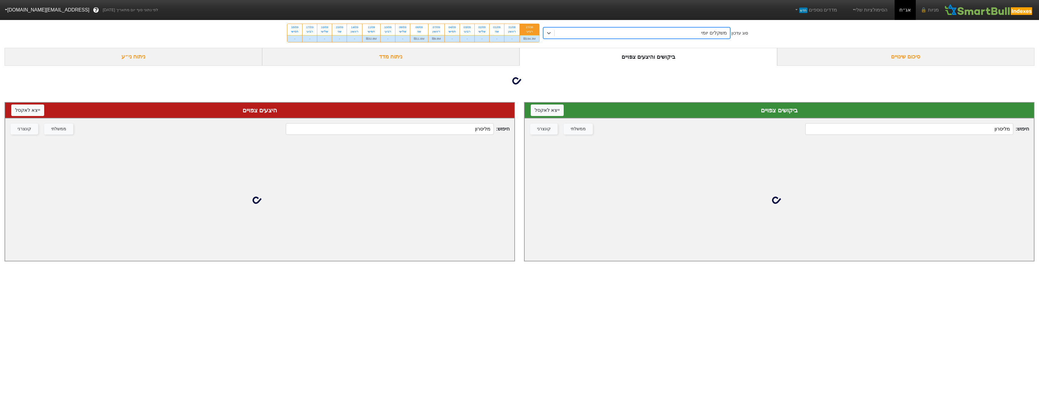
click at [888, 137] on div "חיפוש : מליסרון ממשלתי קונצרני" at bounding box center [778, 128] width 509 height 21
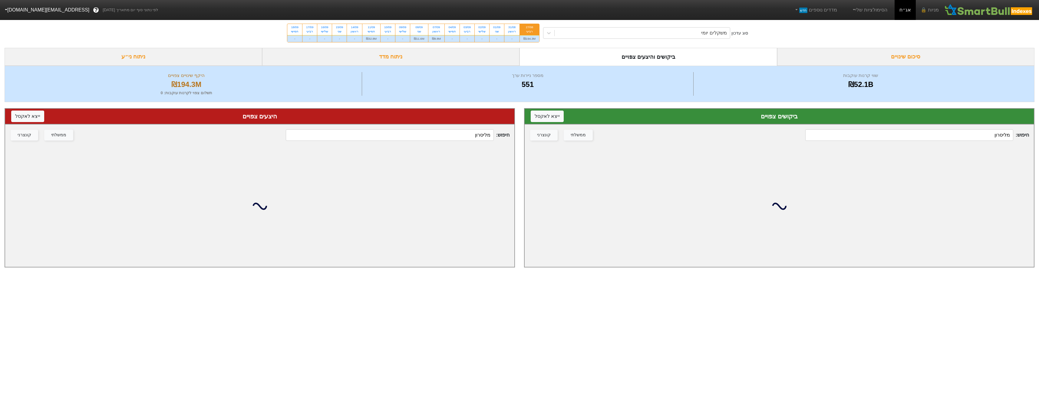
click at [887, 131] on input "מליסרון" at bounding box center [909, 134] width 208 height 11
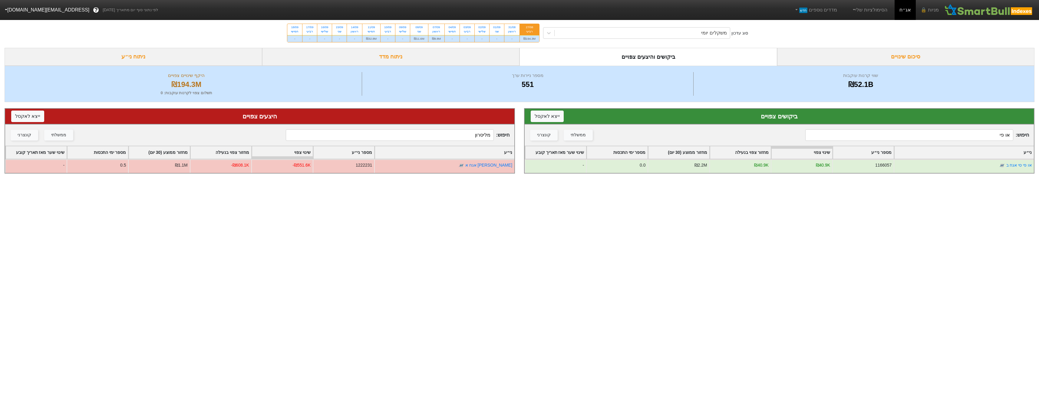
click at [992, 134] on input "או פי" at bounding box center [909, 134] width 208 height 11
type input "א"
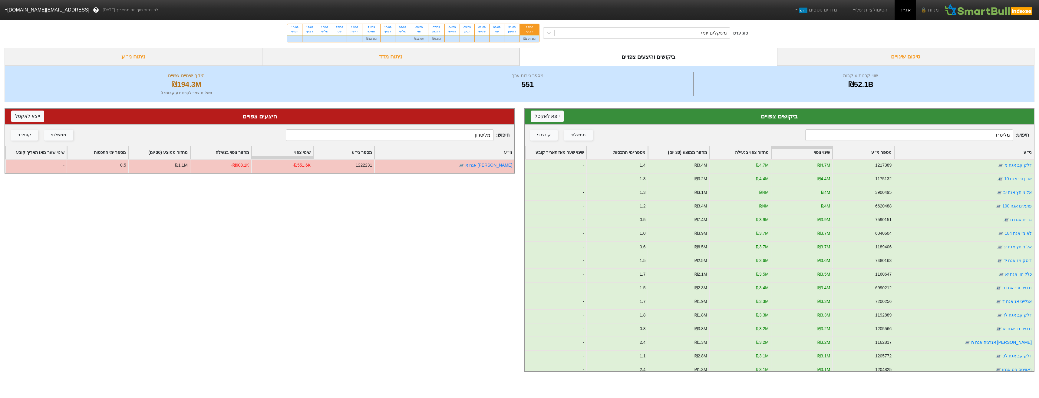
type input "מליסרון"
